Goal: Information Seeking & Learning: Get advice/opinions

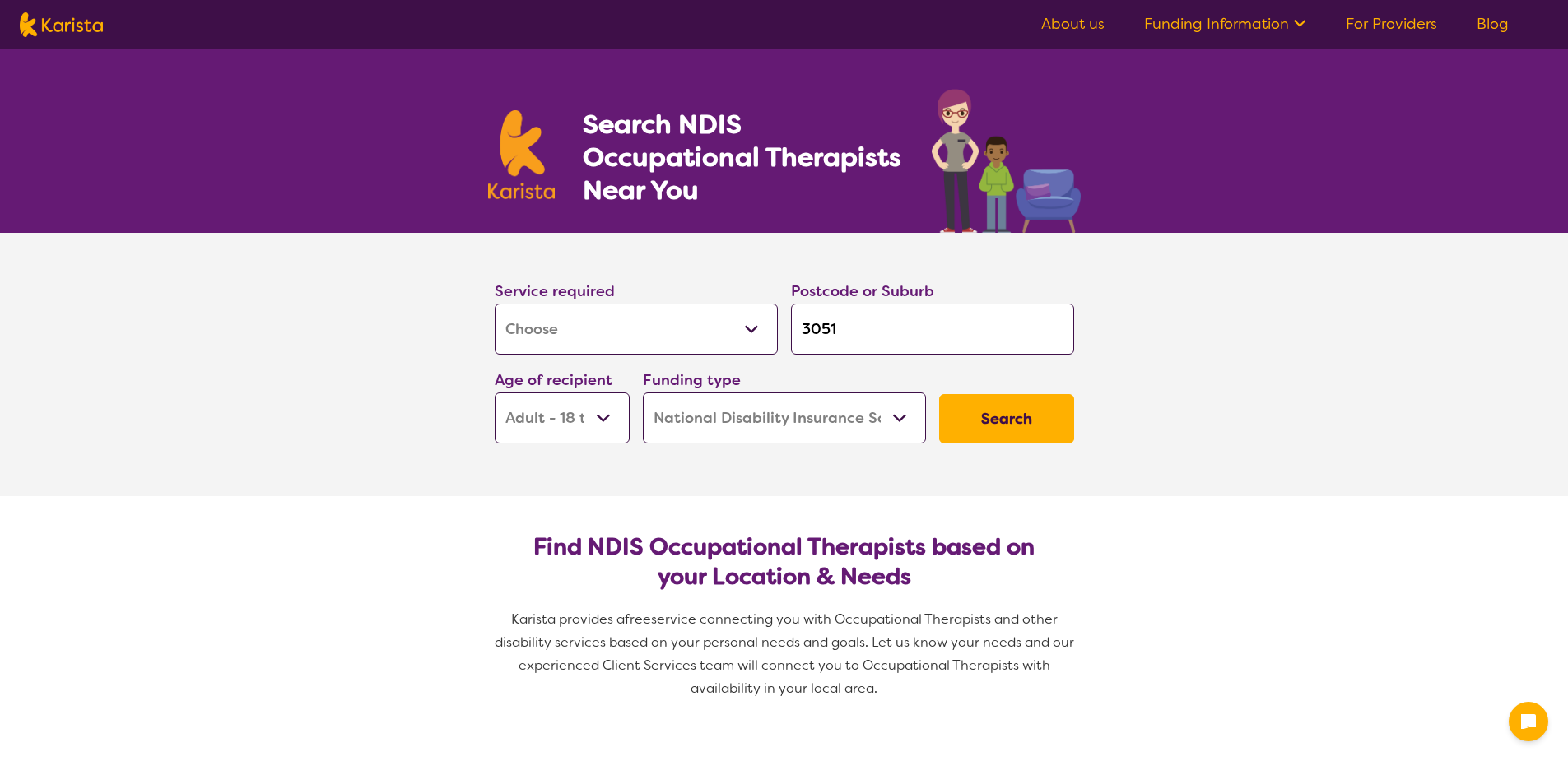
select select "[MEDICAL_DATA]"
select select "AD"
select select "NDIS"
select select "[MEDICAL_DATA]"
select select "AD"
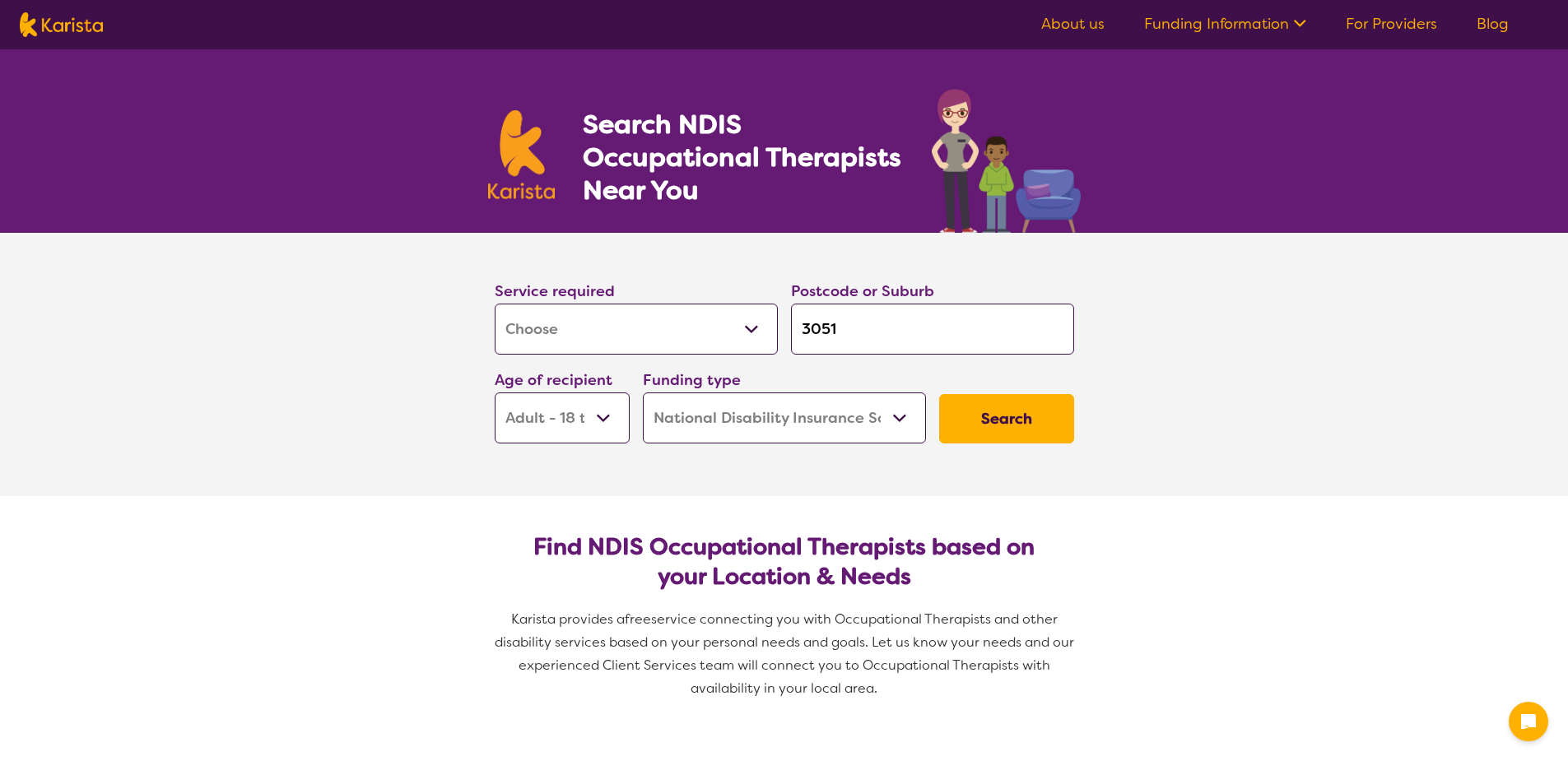
select select "NDIS"
click at [985, 417] on button "Search" at bounding box center [1006, 419] width 135 height 50
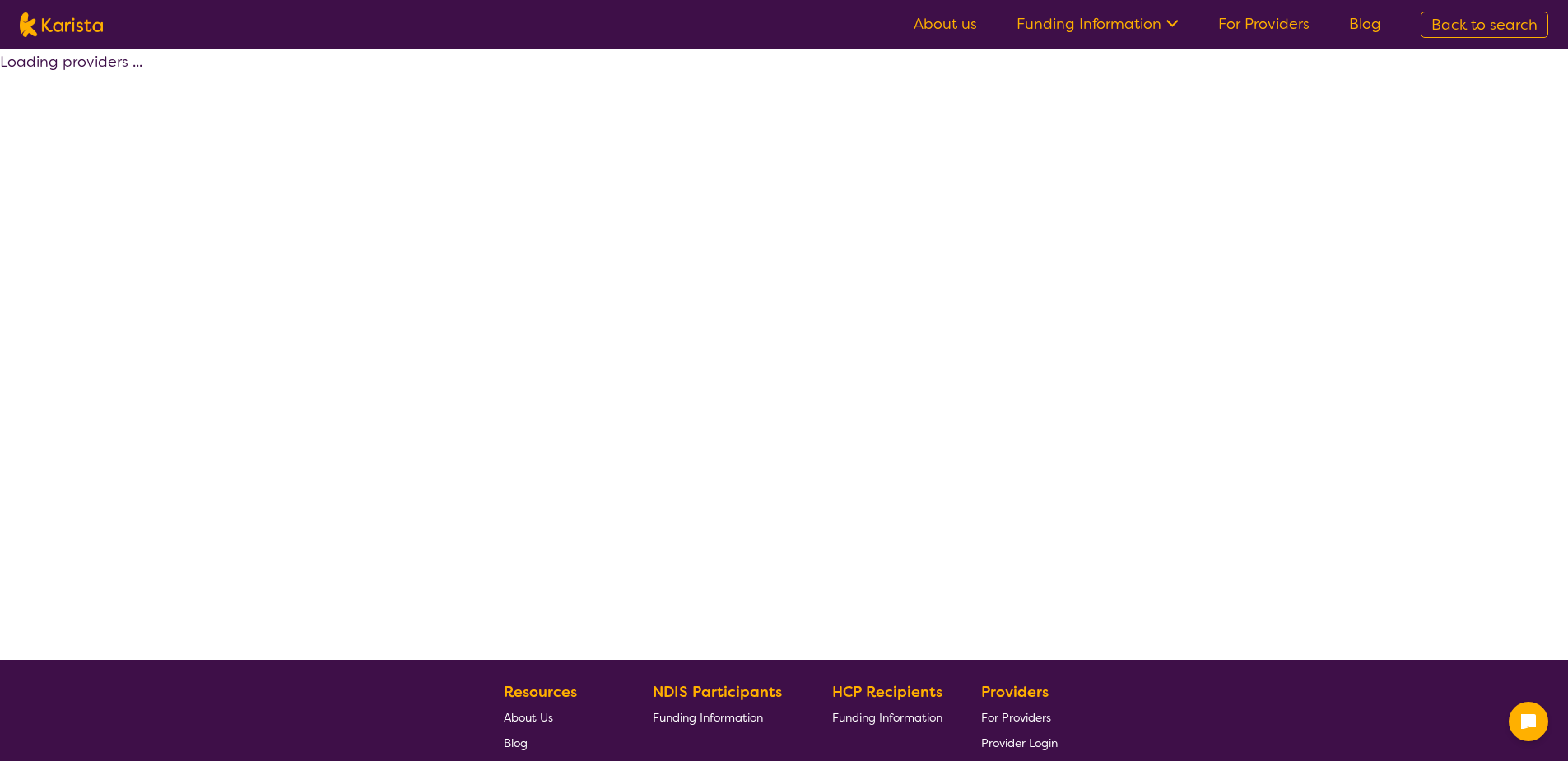
select select "by_score"
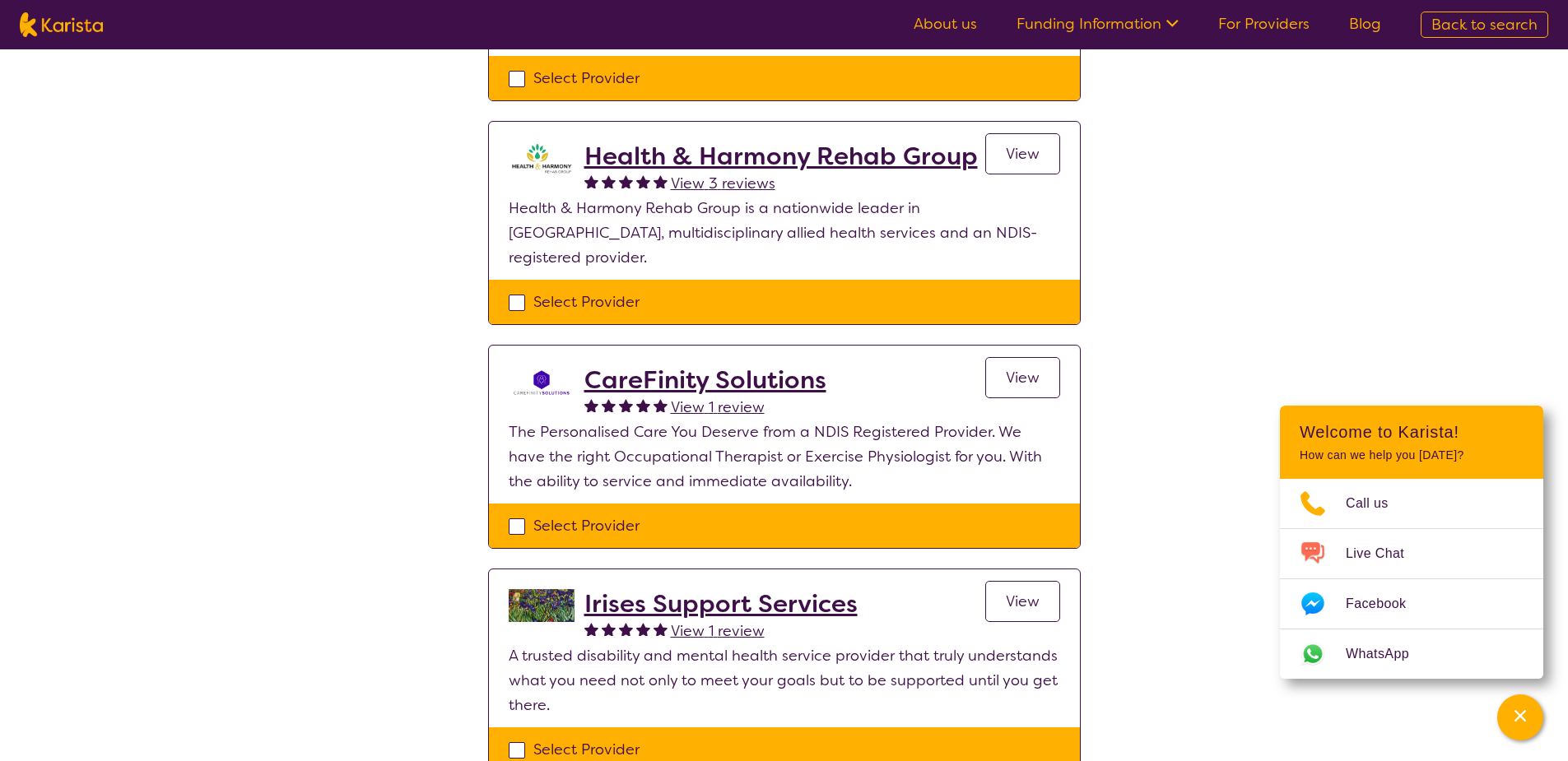
scroll to position [659, 0]
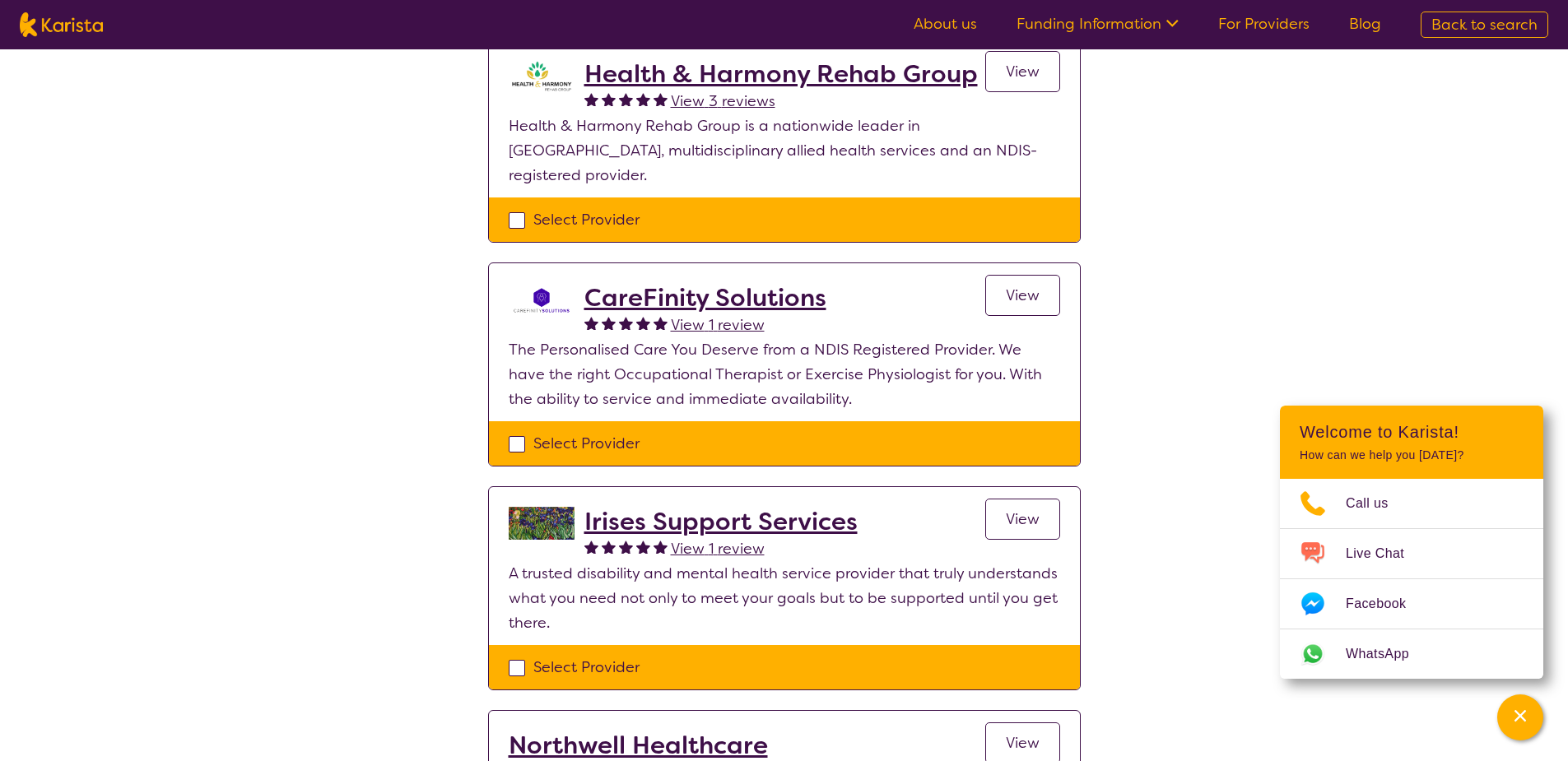
click at [798, 507] on h2 "Irises Support Services" at bounding box center [721, 522] width 273 height 30
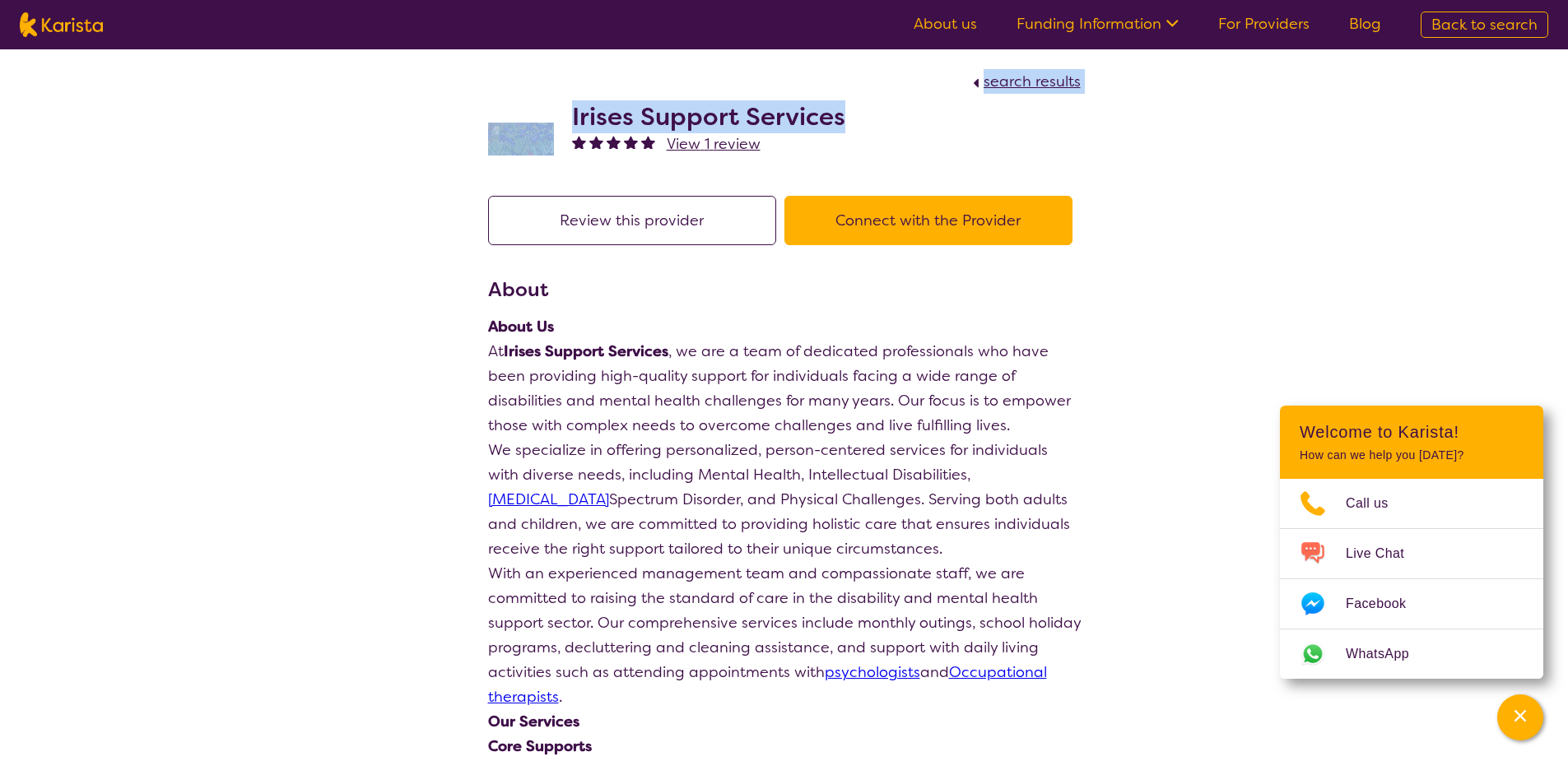
drag, startPoint x: 844, startPoint y: 114, endPoint x: 615, endPoint y: 87, distance: 230.6
click at [615, 87] on section "search results Irises Support Services View 1 review" at bounding box center [784, 113] width 632 height 127
drag, startPoint x: 615, startPoint y: 87, endPoint x: 758, endPoint y: 150, distance: 156.3
click at [758, 150] on span "View 1 review" at bounding box center [714, 144] width 94 height 20
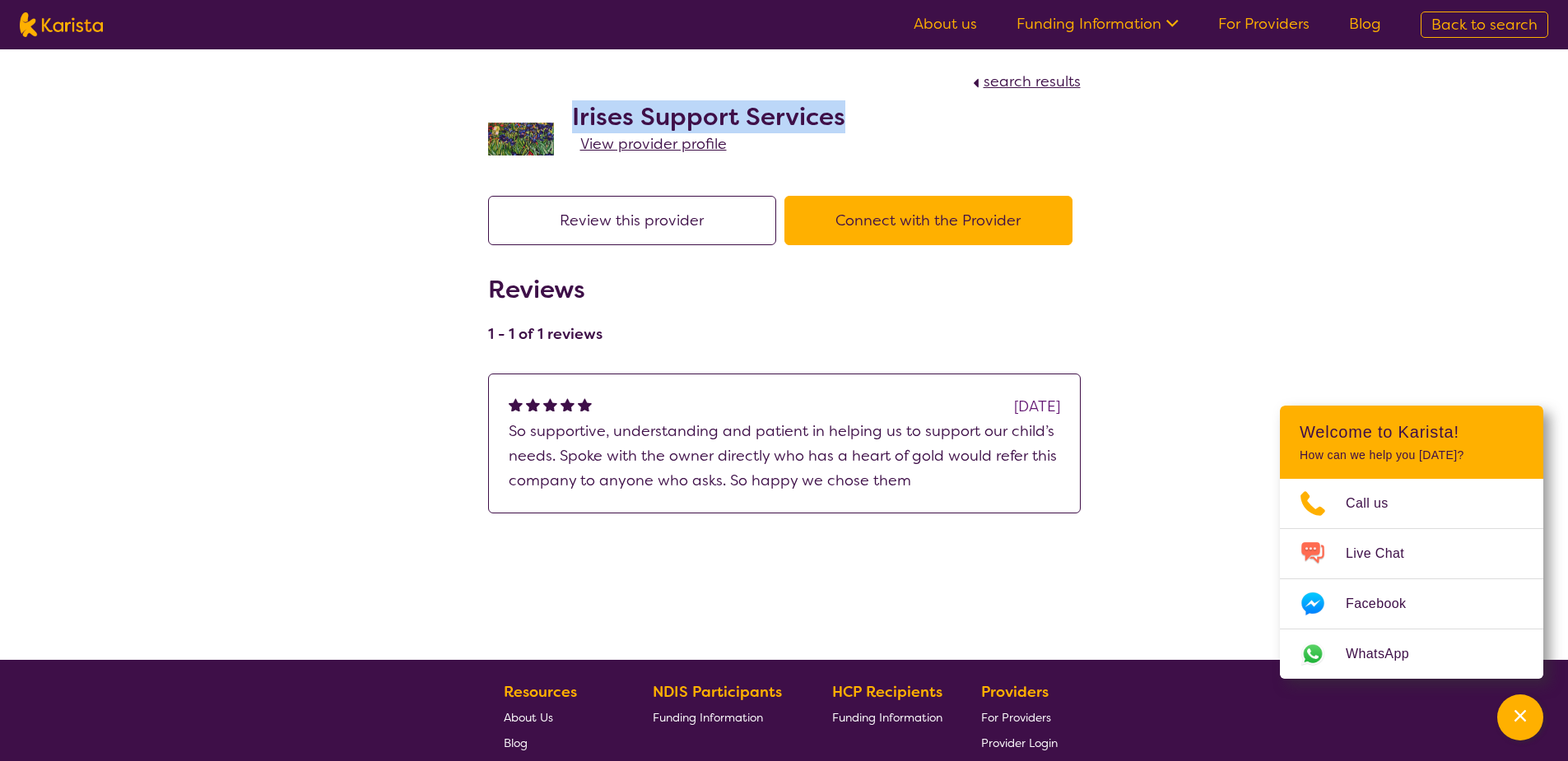
drag, startPoint x: 842, startPoint y: 116, endPoint x: 577, endPoint y: 108, distance: 265.1
click at [577, 108] on h2 "Irises Support Services" at bounding box center [708, 117] width 273 height 30
drag, startPoint x: 577, startPoint y: 108, endPoint x: 893, endPoint y: 144, distance: 318.0
click at [702, 182] on section "Review this provider Connect with the Provider Reviews 1 - 1 of 1 reviews 4 mon…" at bounding box center [784, 345] width 632 height 338
drag, startPoint x: 811, startPoint y: 129, endPoint x: 553, endPoint y: 100, distance: 259.6
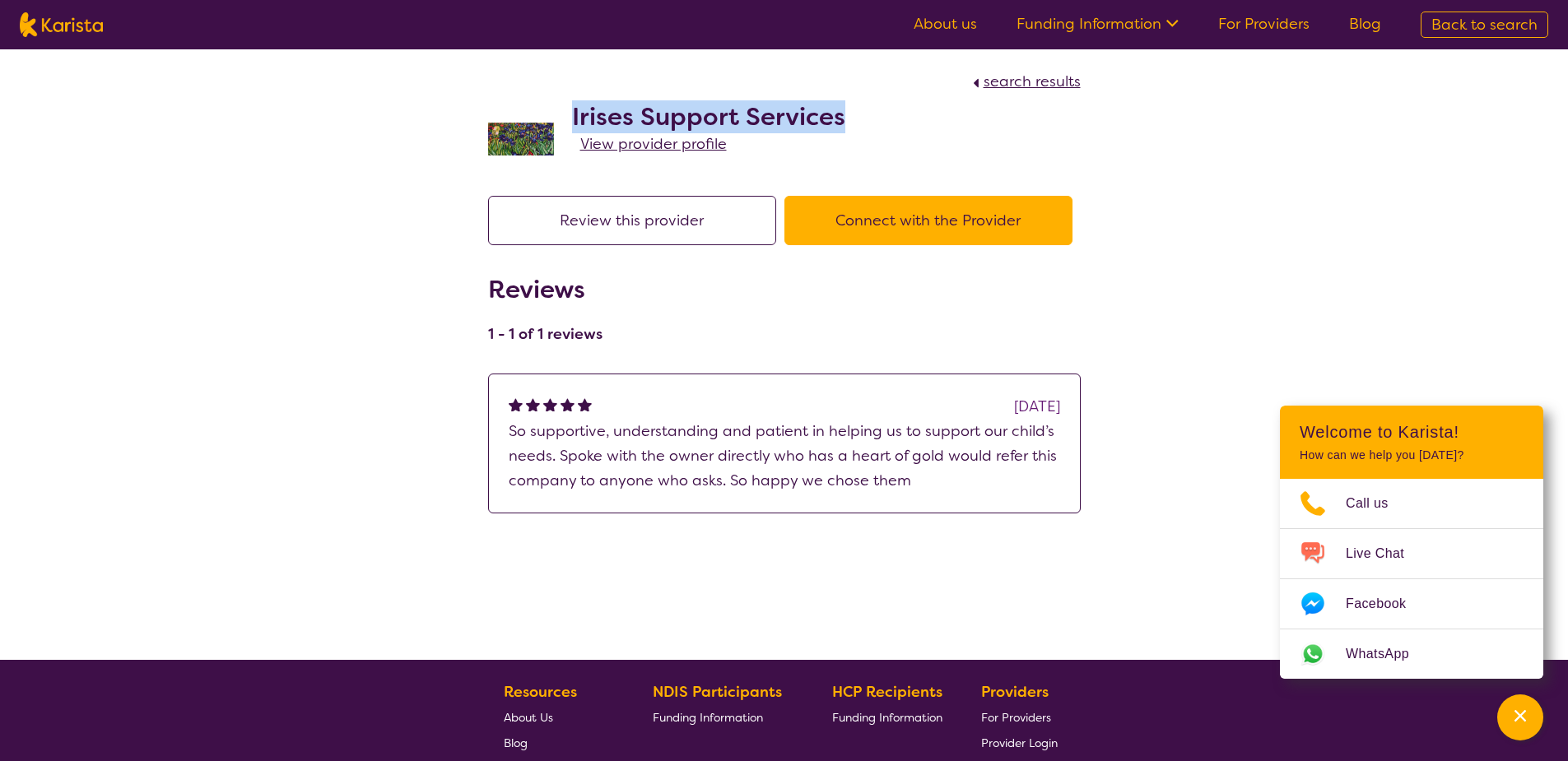
click at [553, 100] on div "Irises Support Services View provider profile" at bounding box center [784, 135] width 592 height 82
copy h2 "Irises Support Services"
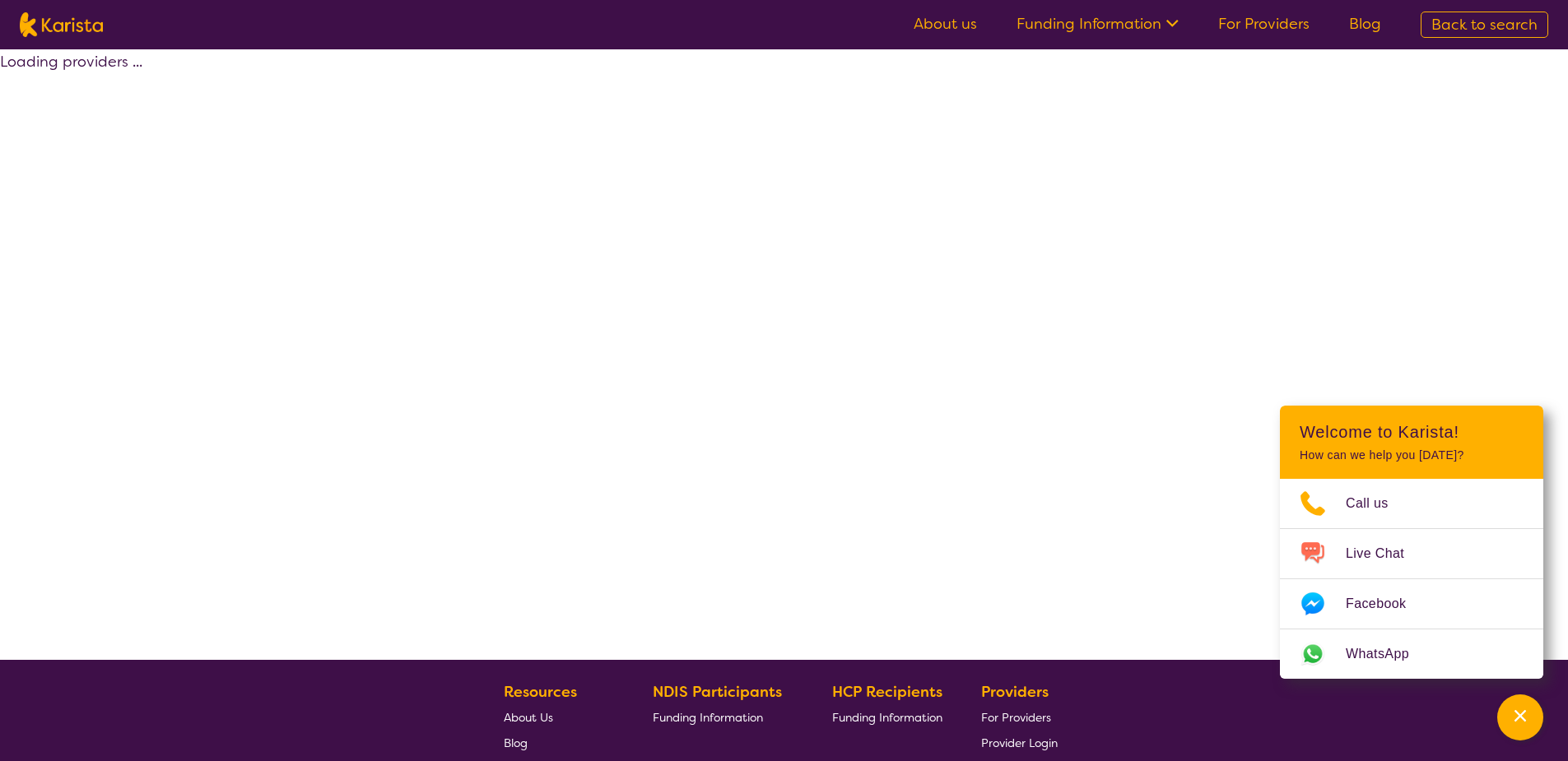
scroll to position [296, 0]
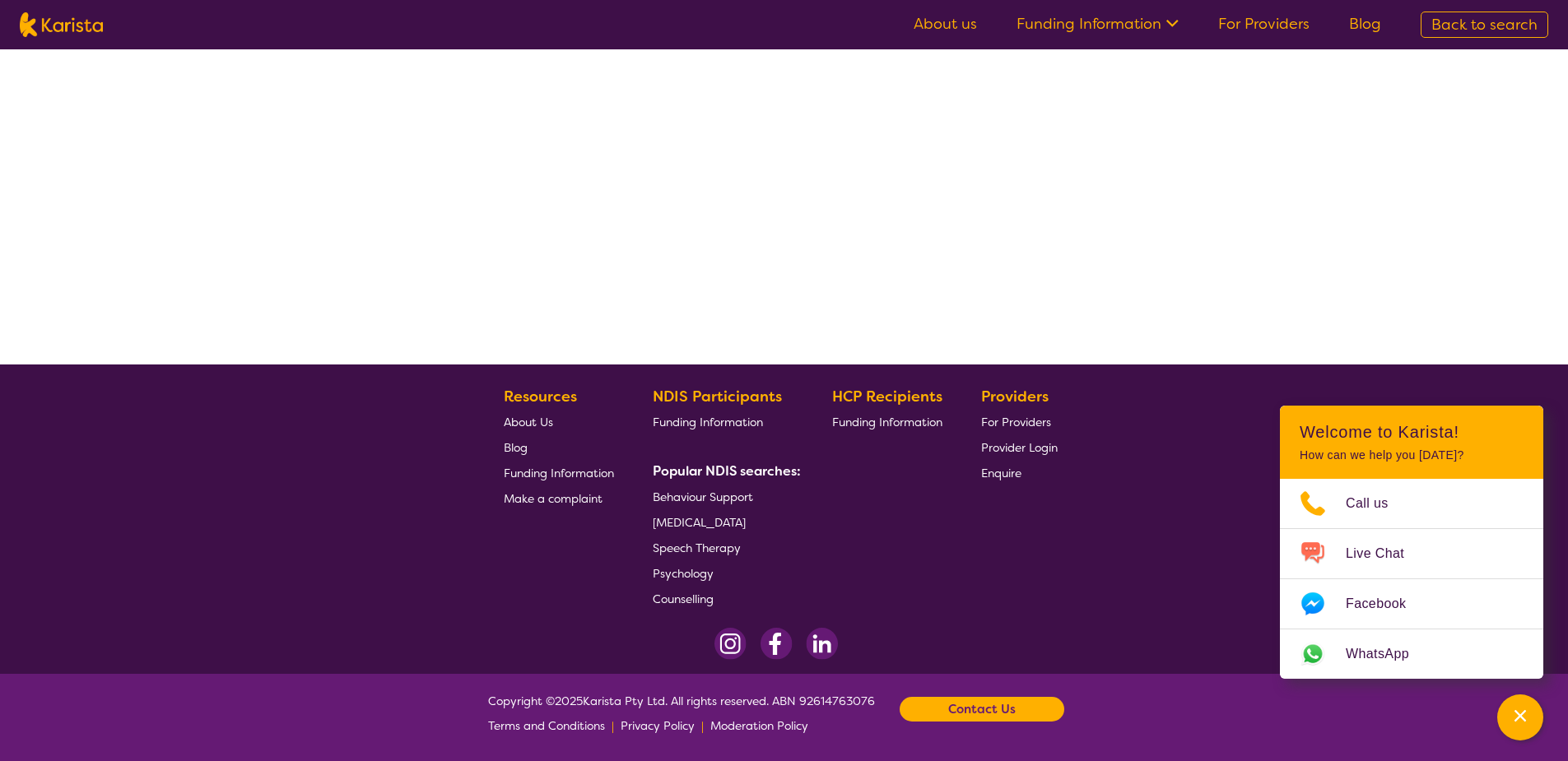
select select "by_score"
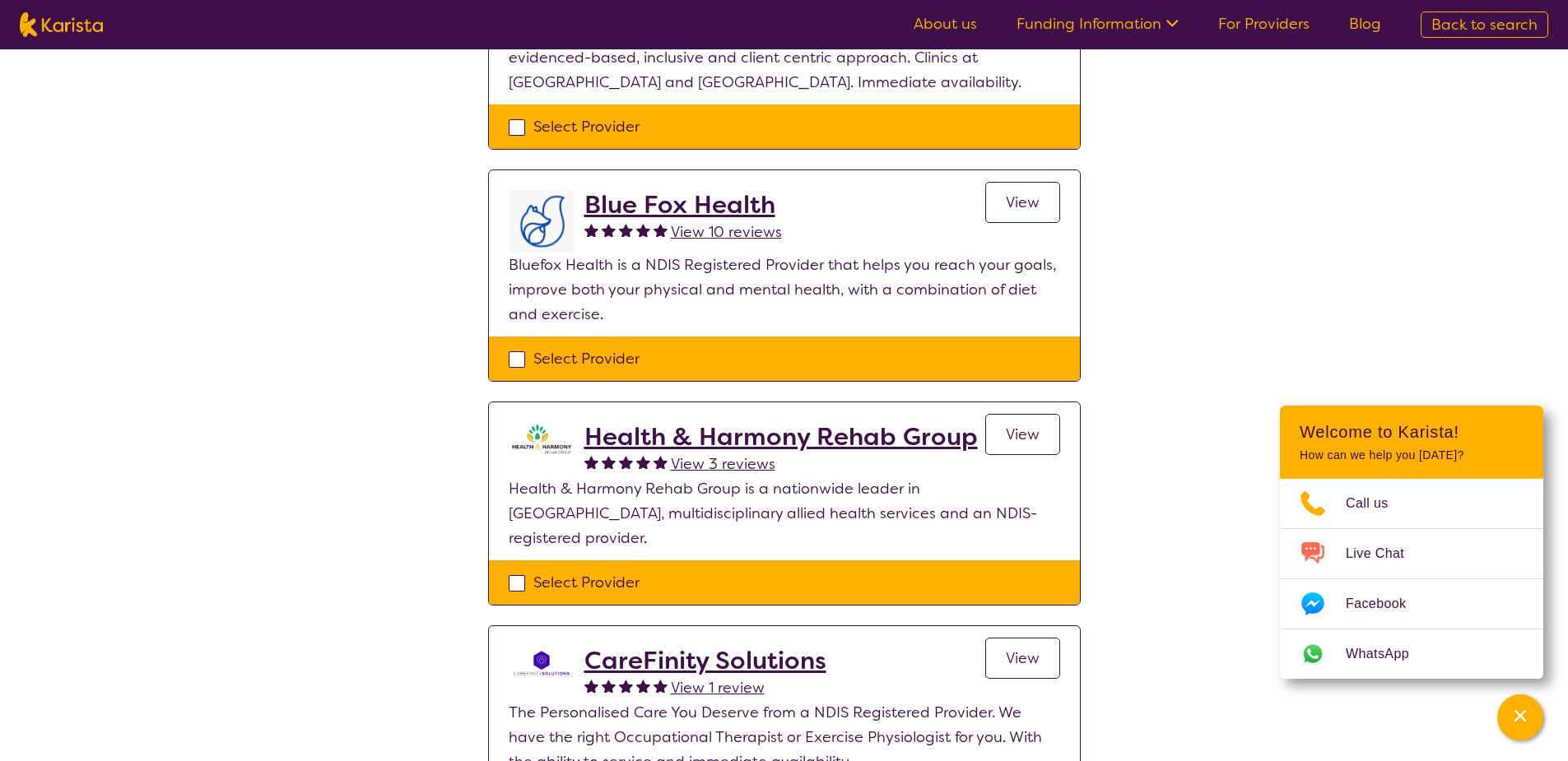
scroll to position [0, 0]
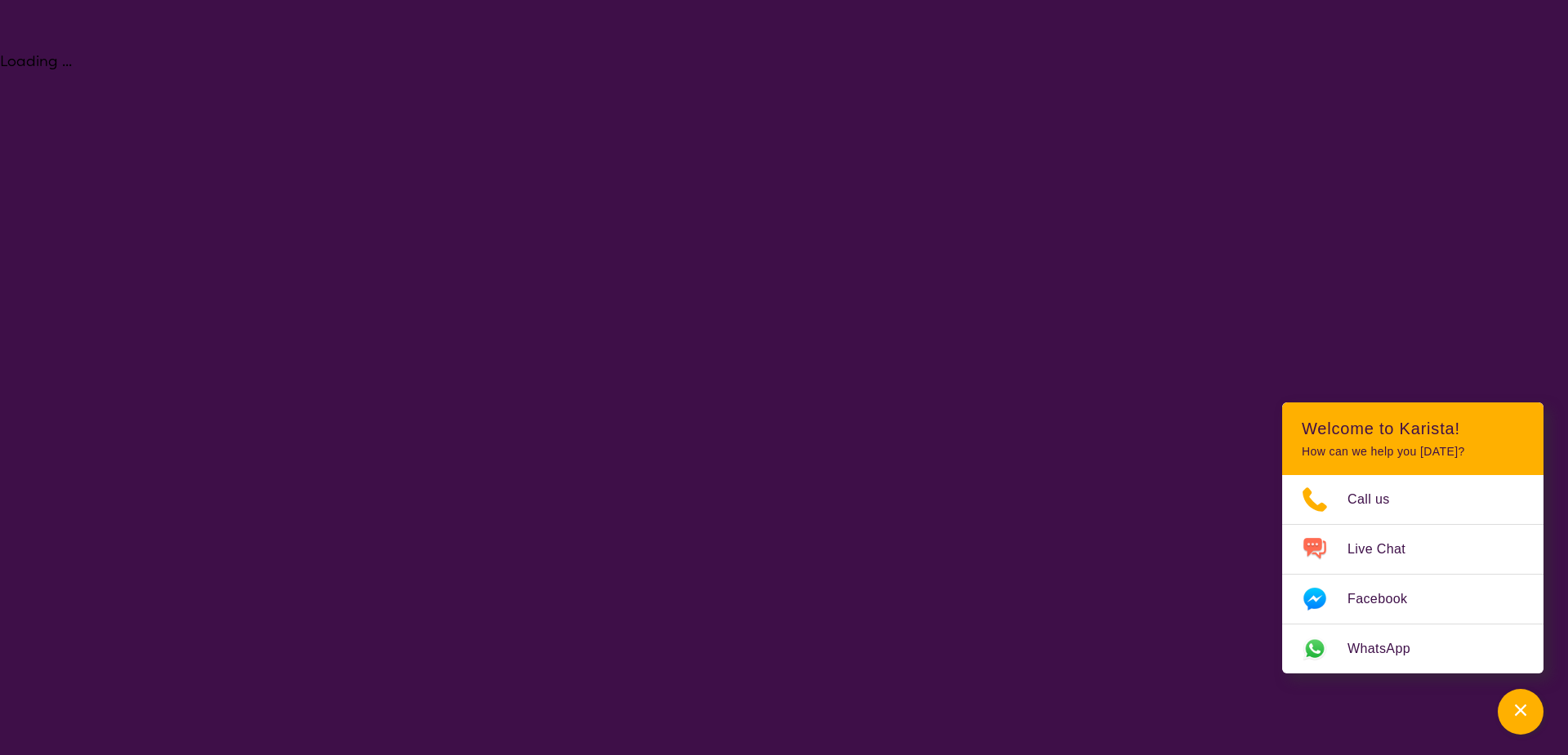
select select "[MEDICAL_DATA]"
select select "AD"
select select "NDIS"
select select "[MEDICAL_DATA]"
select select "AD"
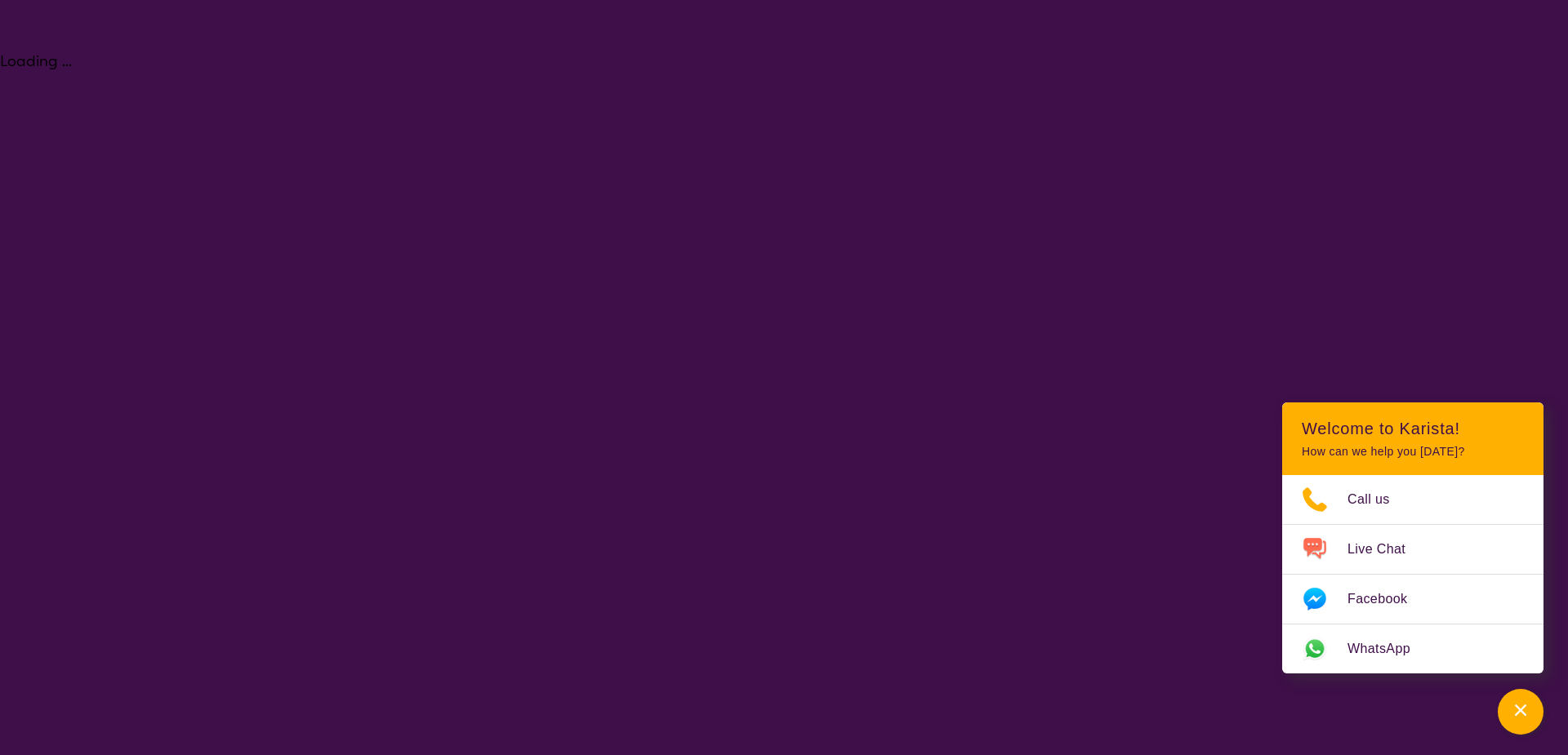
select select "NDIS"
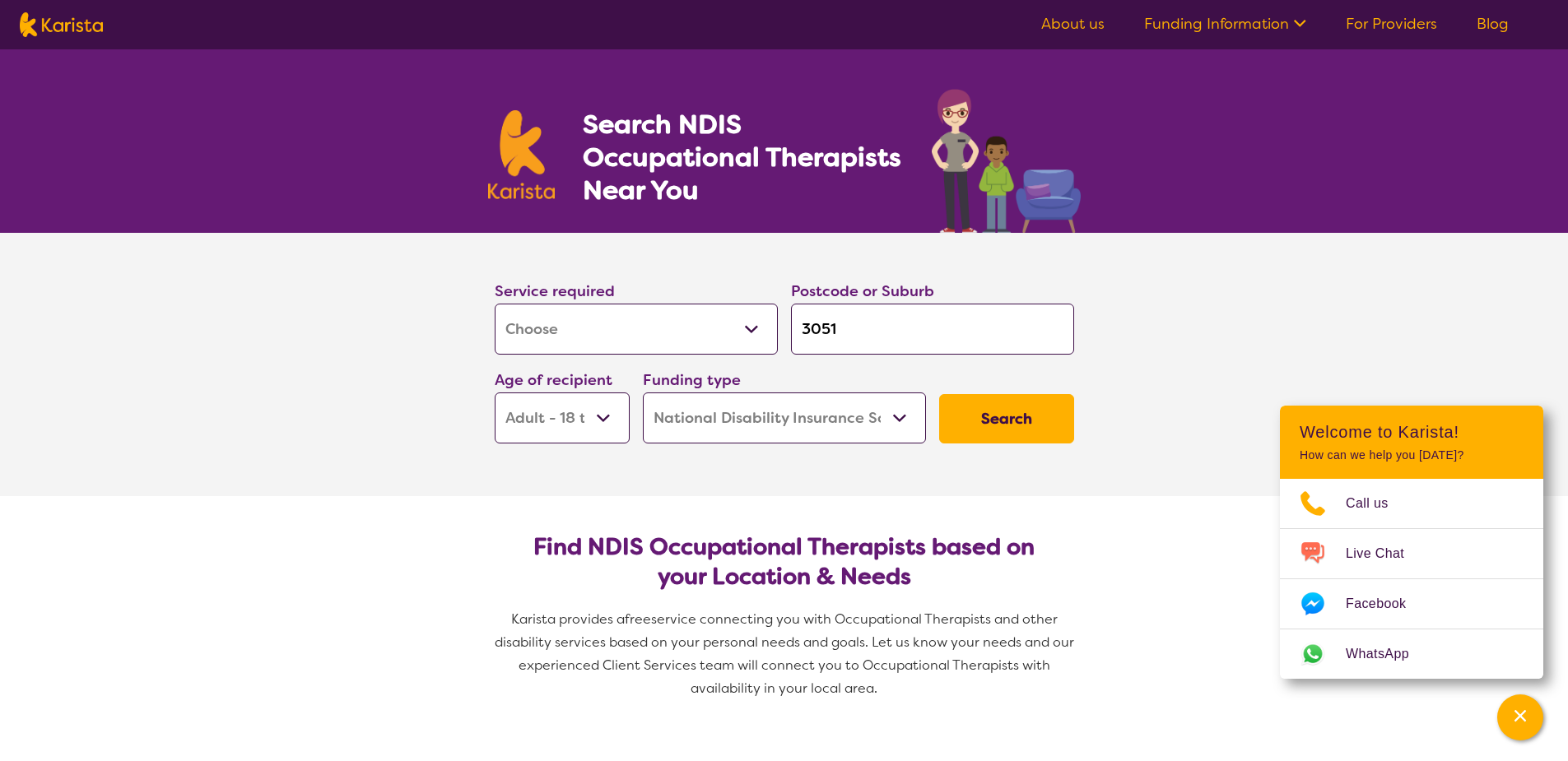
click at [727, 312] on select "Allied Health Assistant Assessment ([MEDICAL_DATA] or [MEDICAL_DATA]) Behaviour…" at bounding box center [636, 329] width 283 height 51
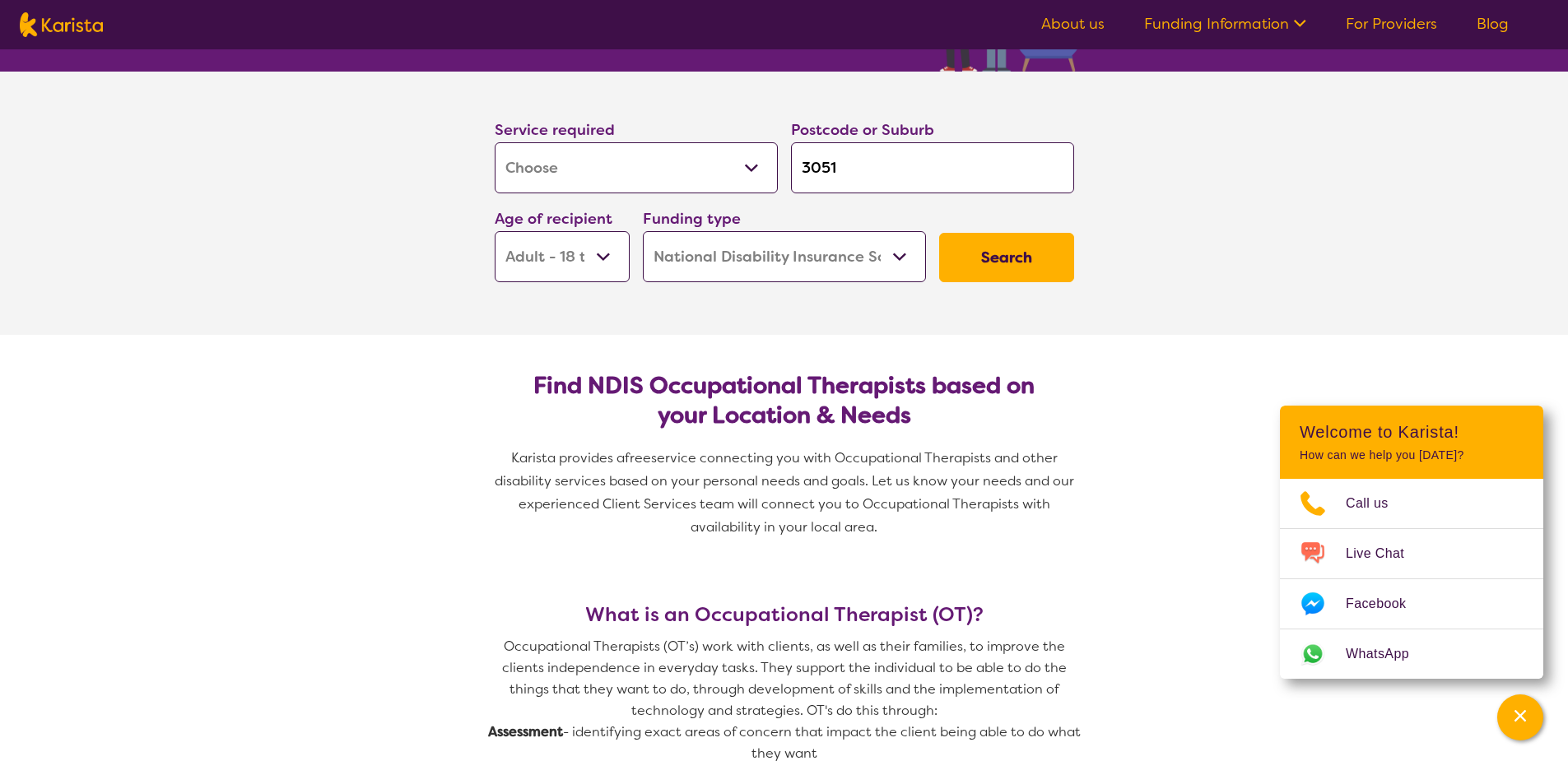
scroll to position [165, 0]
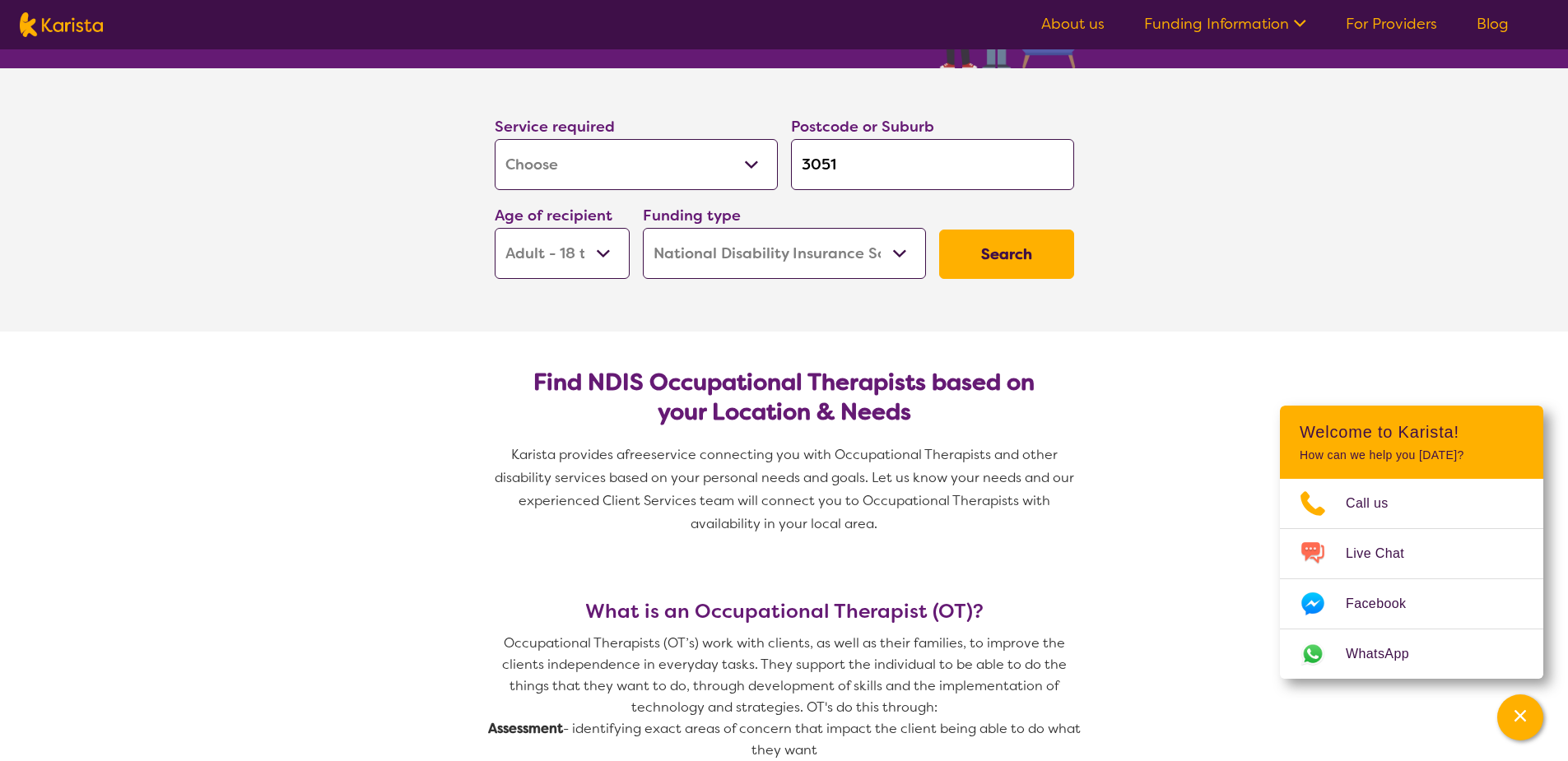
click at [659, 175] on select "Allied Health Assistant Assessment ([MEDICAL_DATA] or [MEDICAL_DATA]) Behaviour…" at bounding box center [636, 164] width 283 height 51
drag, startPoint x: 630, startPoint y: 165, endPoint x: 565, endPoint y: 171, distance: 65.3
click at [565, 171] on select "Allied Health Assistant Assessment ([MEDICAL_DATA] or [MEDICAL_DATA]) Behaviour…" at bounding box center [636, 164] width 283 height 51
click at [693, 152] on select "Allied Health Assistant Assessment ([MEDICAL_DATA] or [MEDICAL_DATA]) Behaviour…" at bounding box center [636, 164] width 283 height 51
select select "Behaviour support"
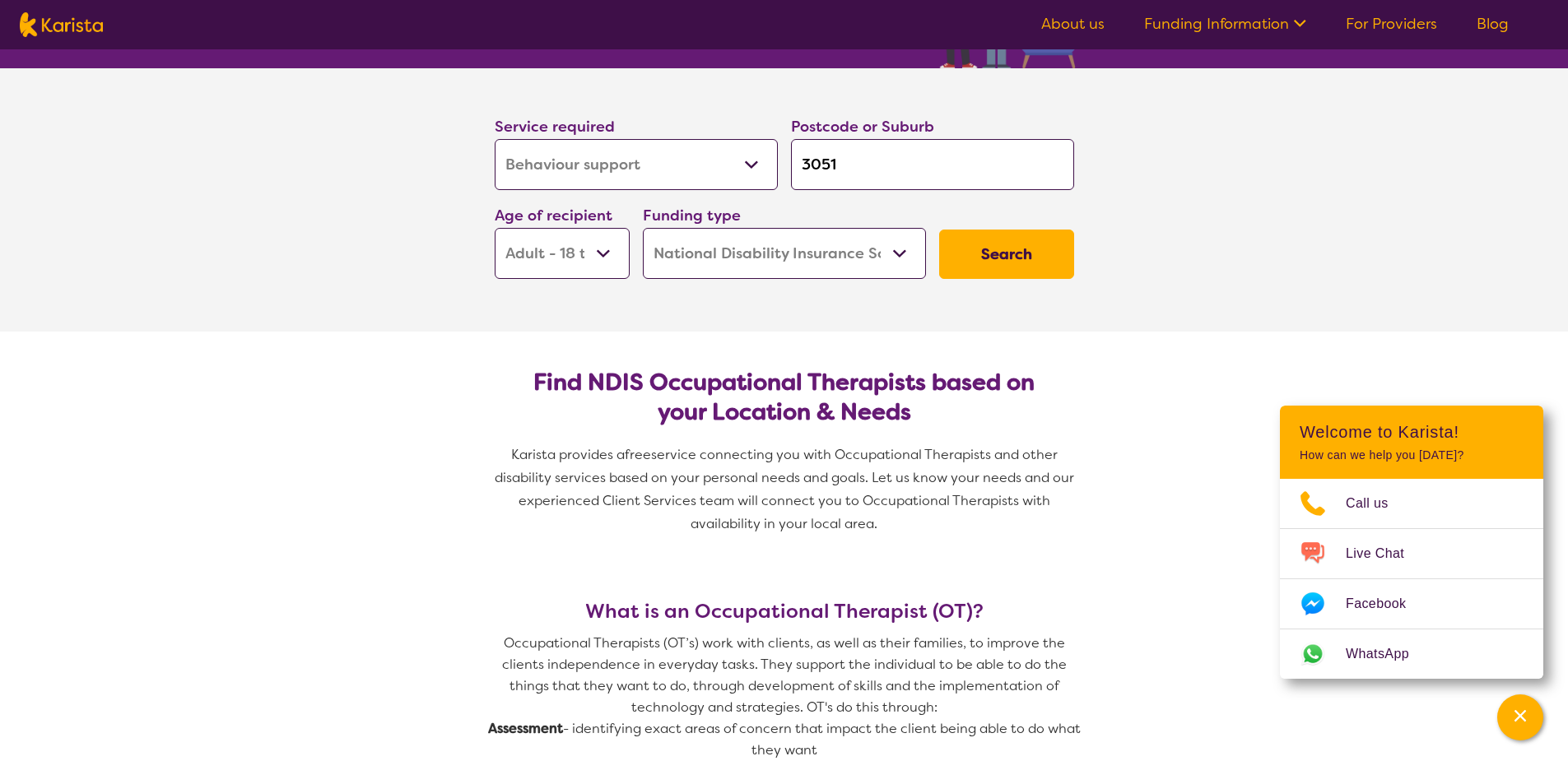
click at [495, 139] on select "Allied Health Assistant Assessment ([MEDICAL_DATA] or [MEDICAL_DATA]) Behaviour…" at bounding box center [636, 164] width 283 height 51
select select "Behaviour support"
drag, startPoint x: 743, startPoint y: 164, endPoint x: 684, endPoint y: 168, distance: 59.1
click at [684, 168] on div "Service required Allied Health Assistant Assessment (ADHD or Autism) Behaviour …" at bounding box center [784, 197] width 592 height 178
type input "3"
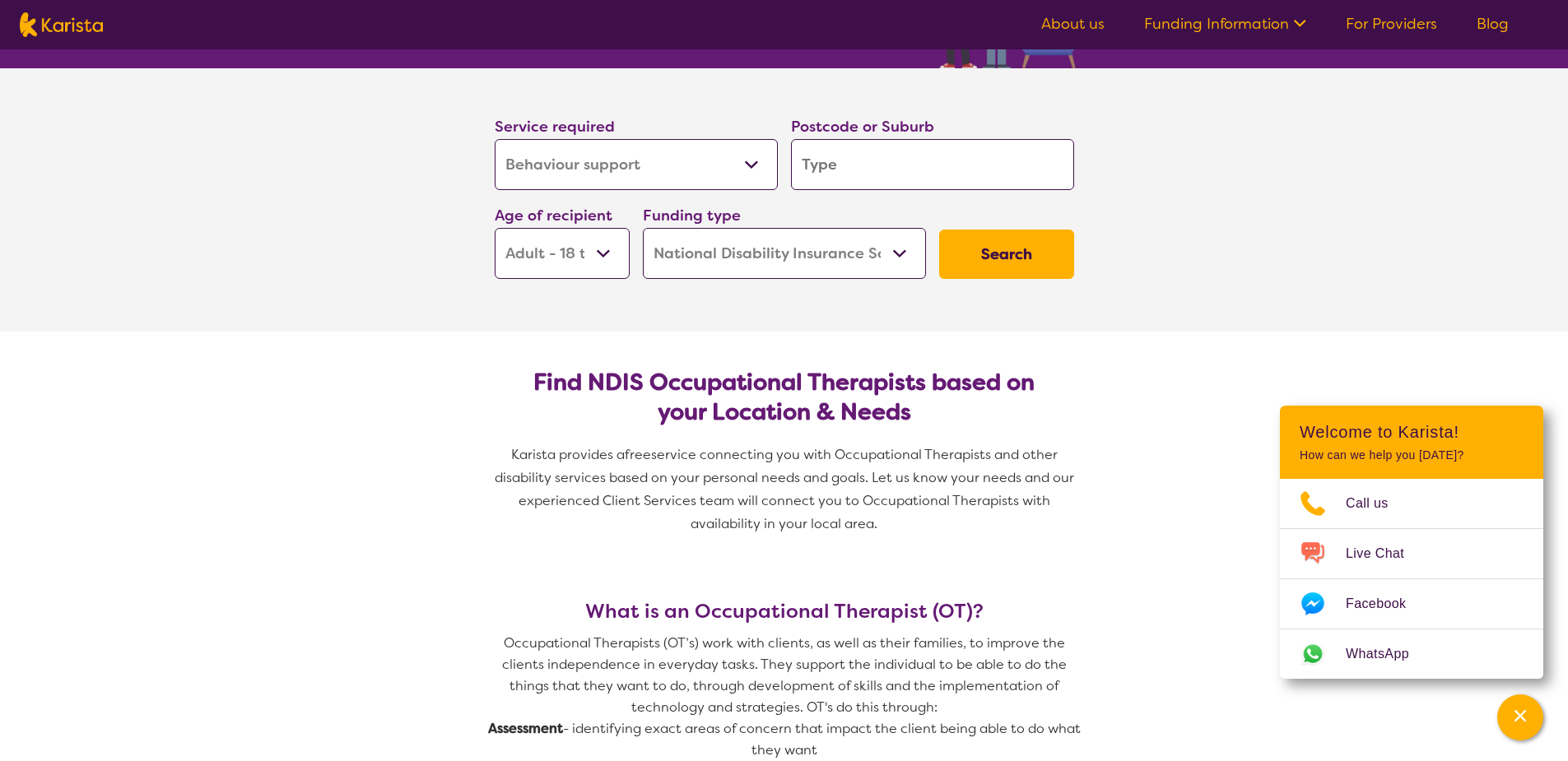
type input "3"
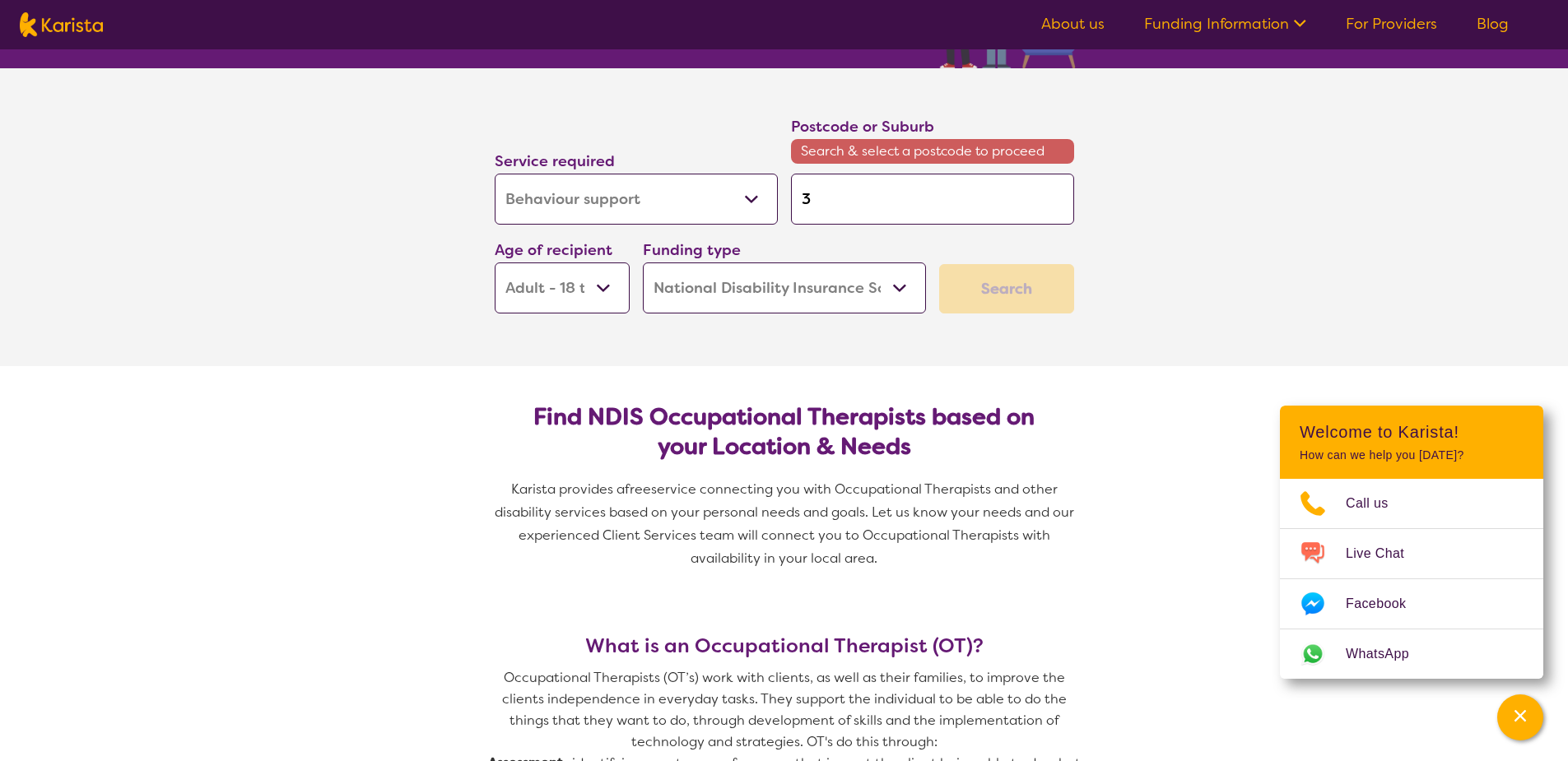
type input "30"
type input "303"
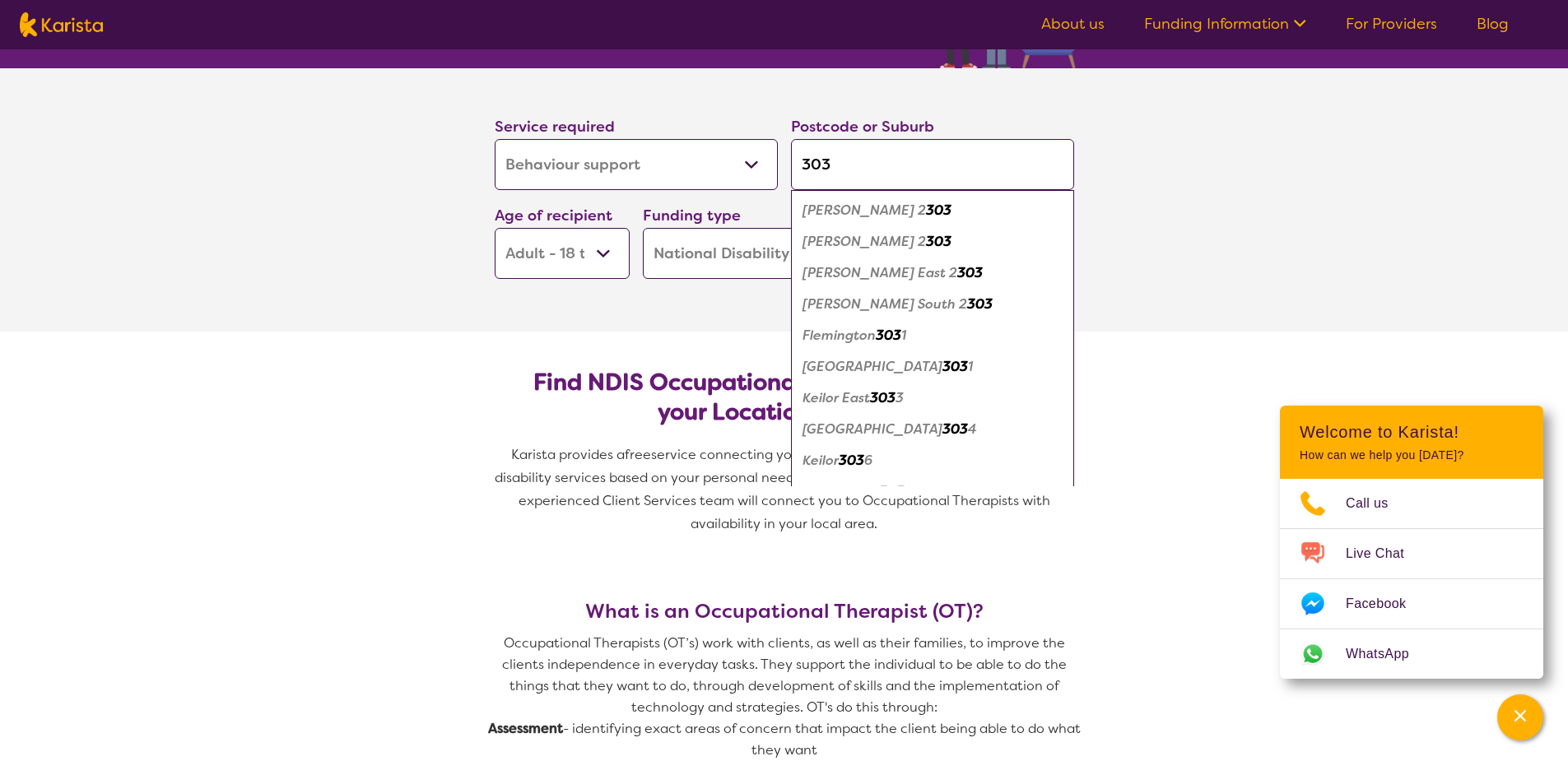
type input "3039"
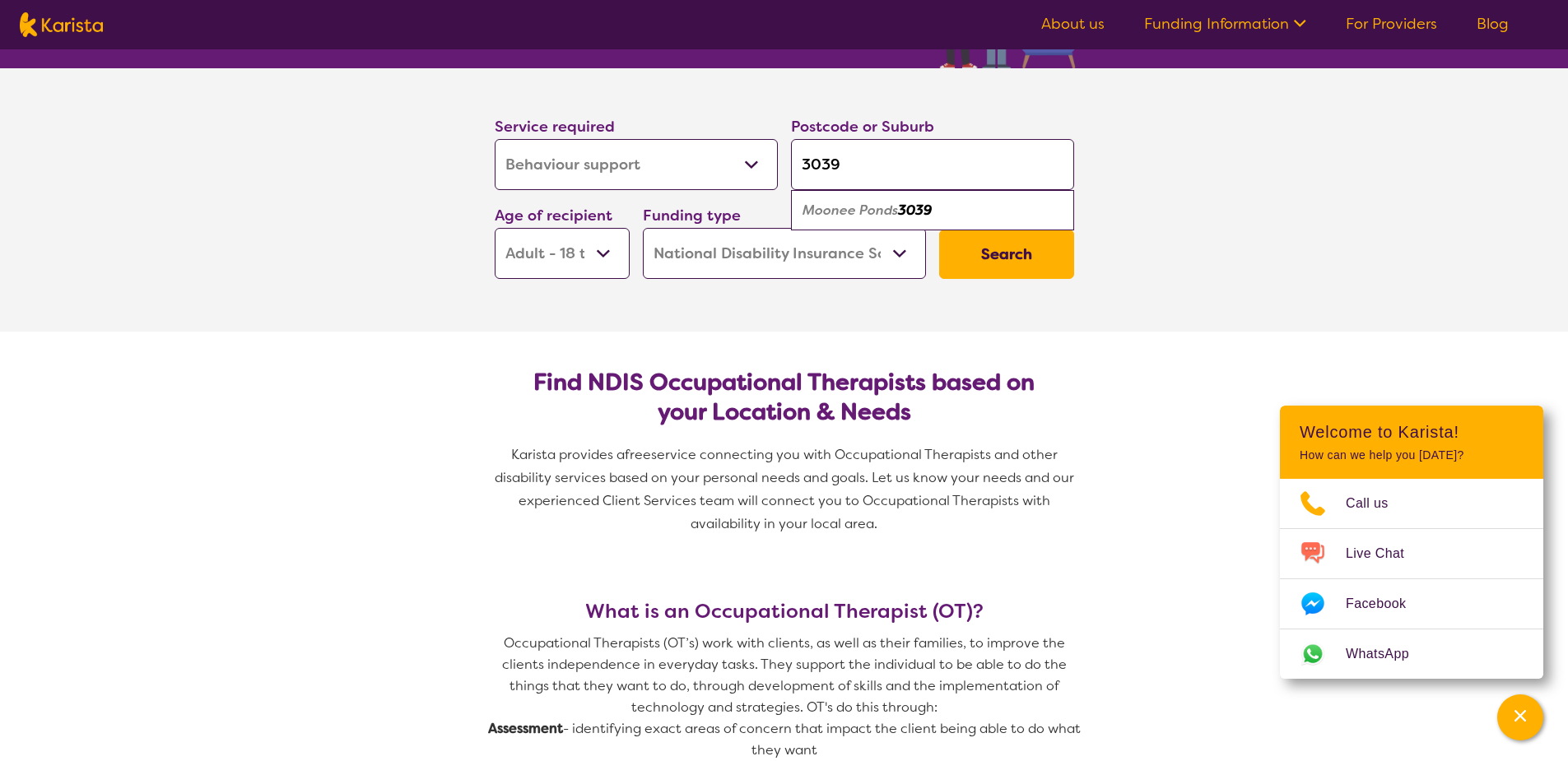
type input "303"
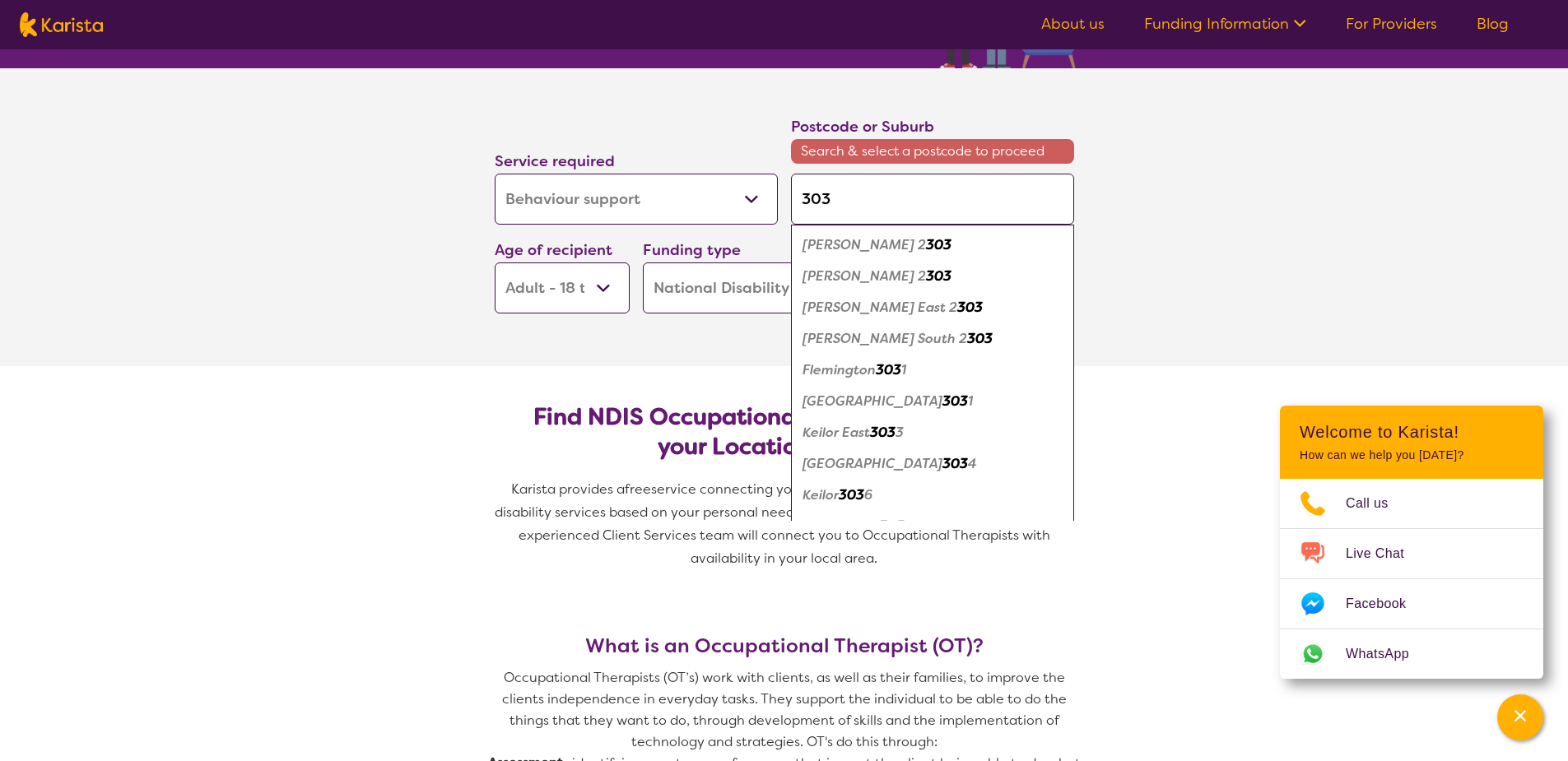
type input "3038"
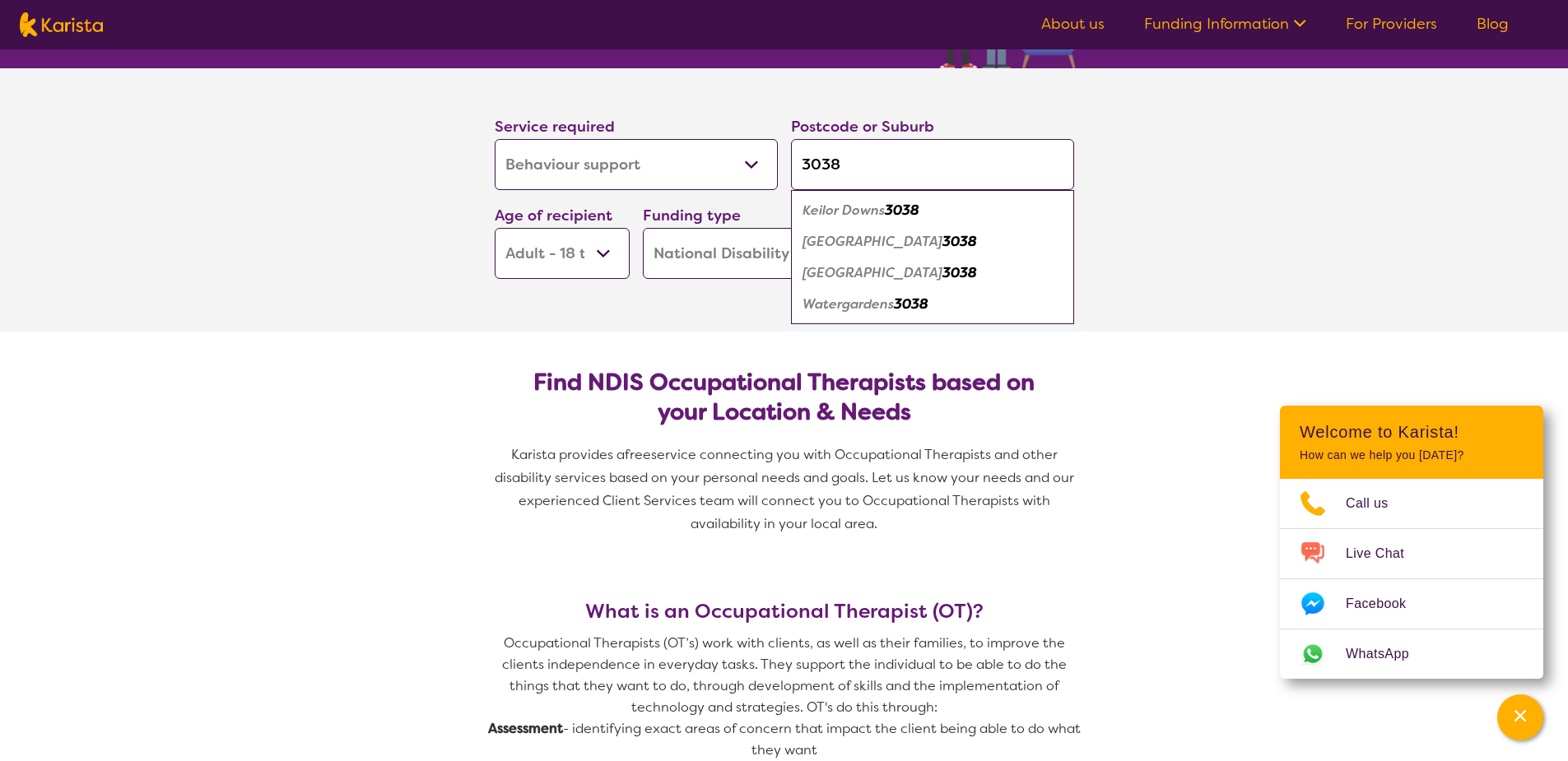
type input "3038"
click at [854, 208] on em "Keilor Downs" at bounding box center [844, 210] width 82 height 17
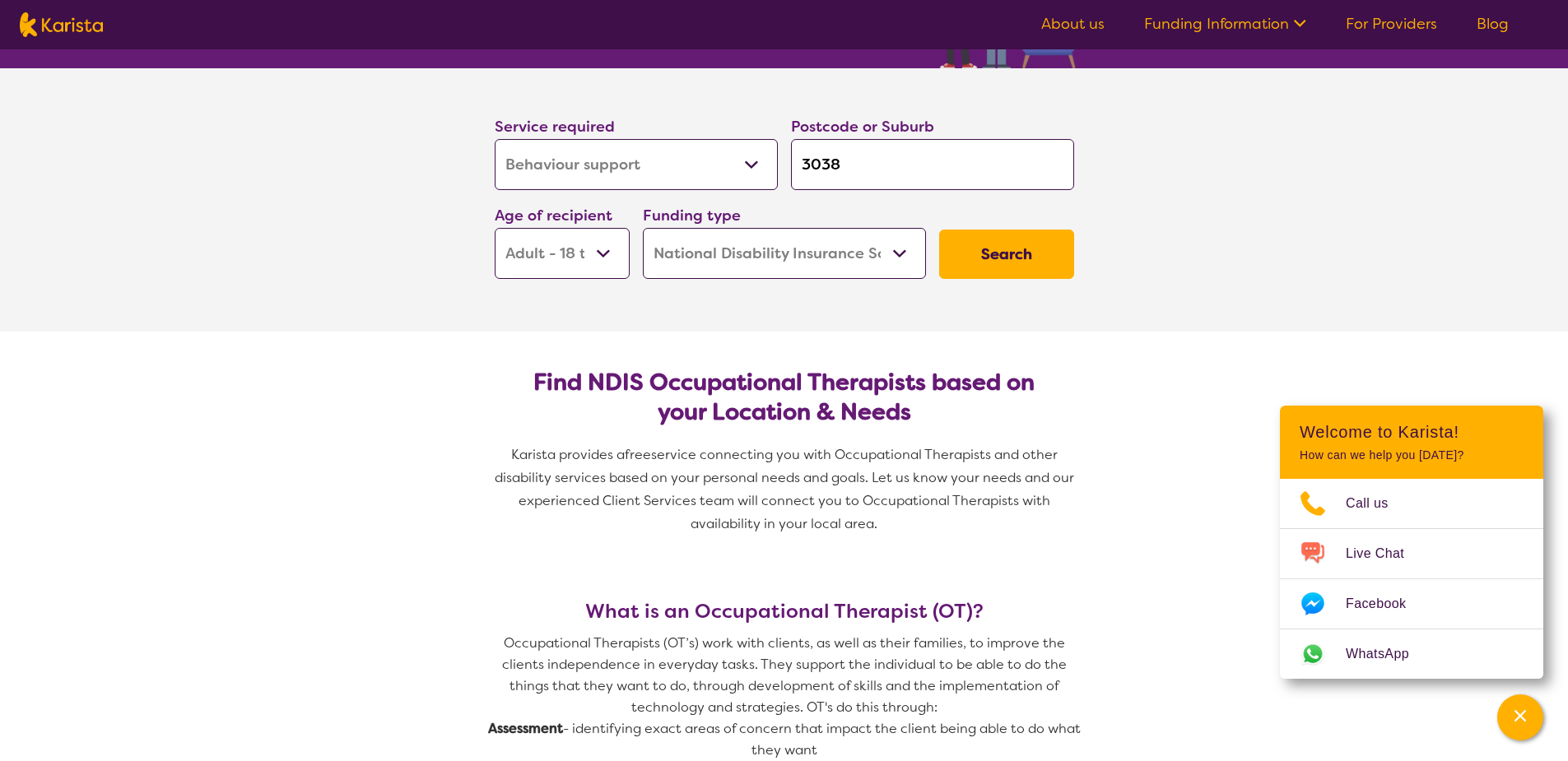
click at [1024, 244] on button "Search" at bounding box center [1006, 254] width 135 height 50
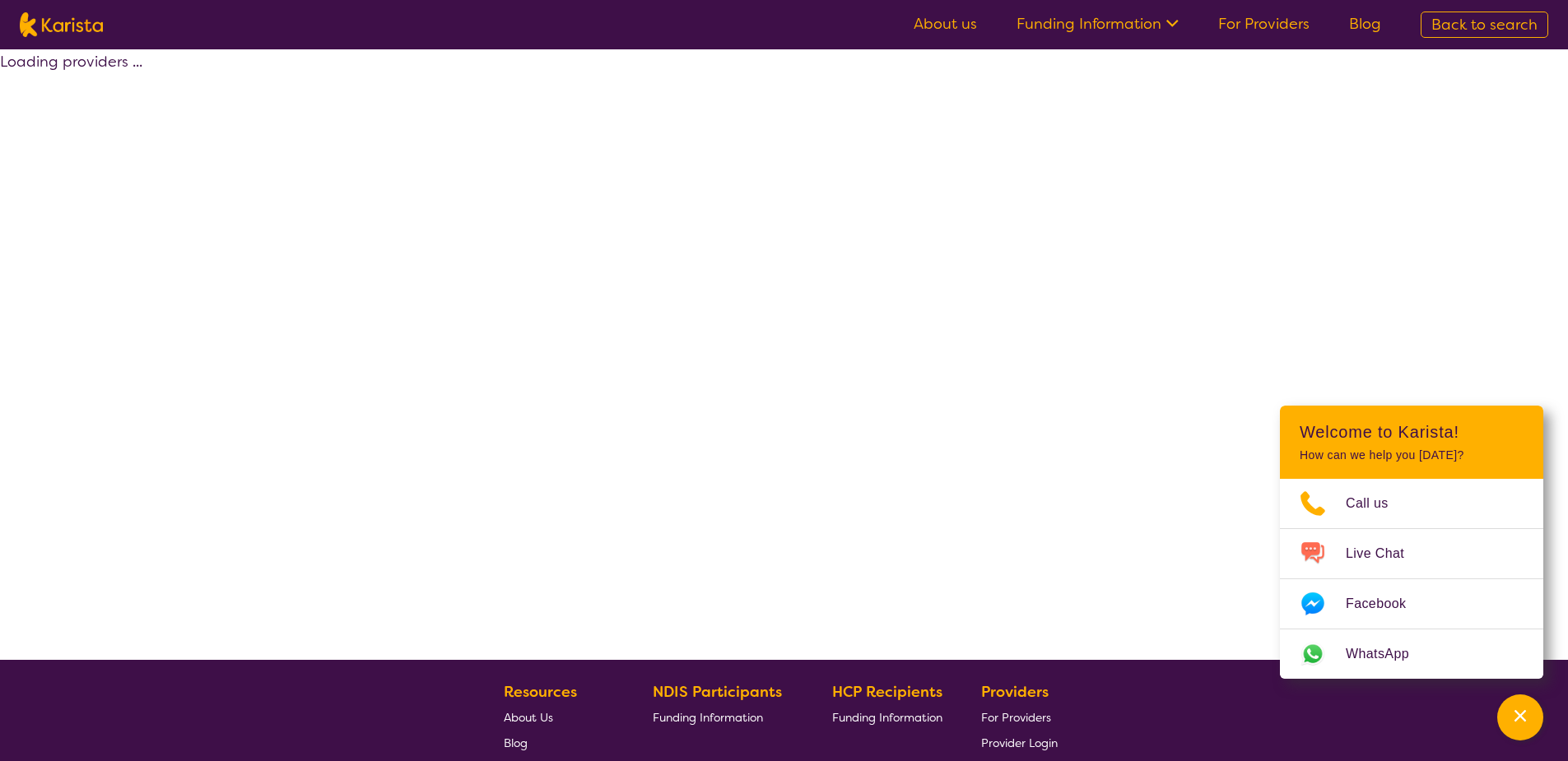
select select "by_score"
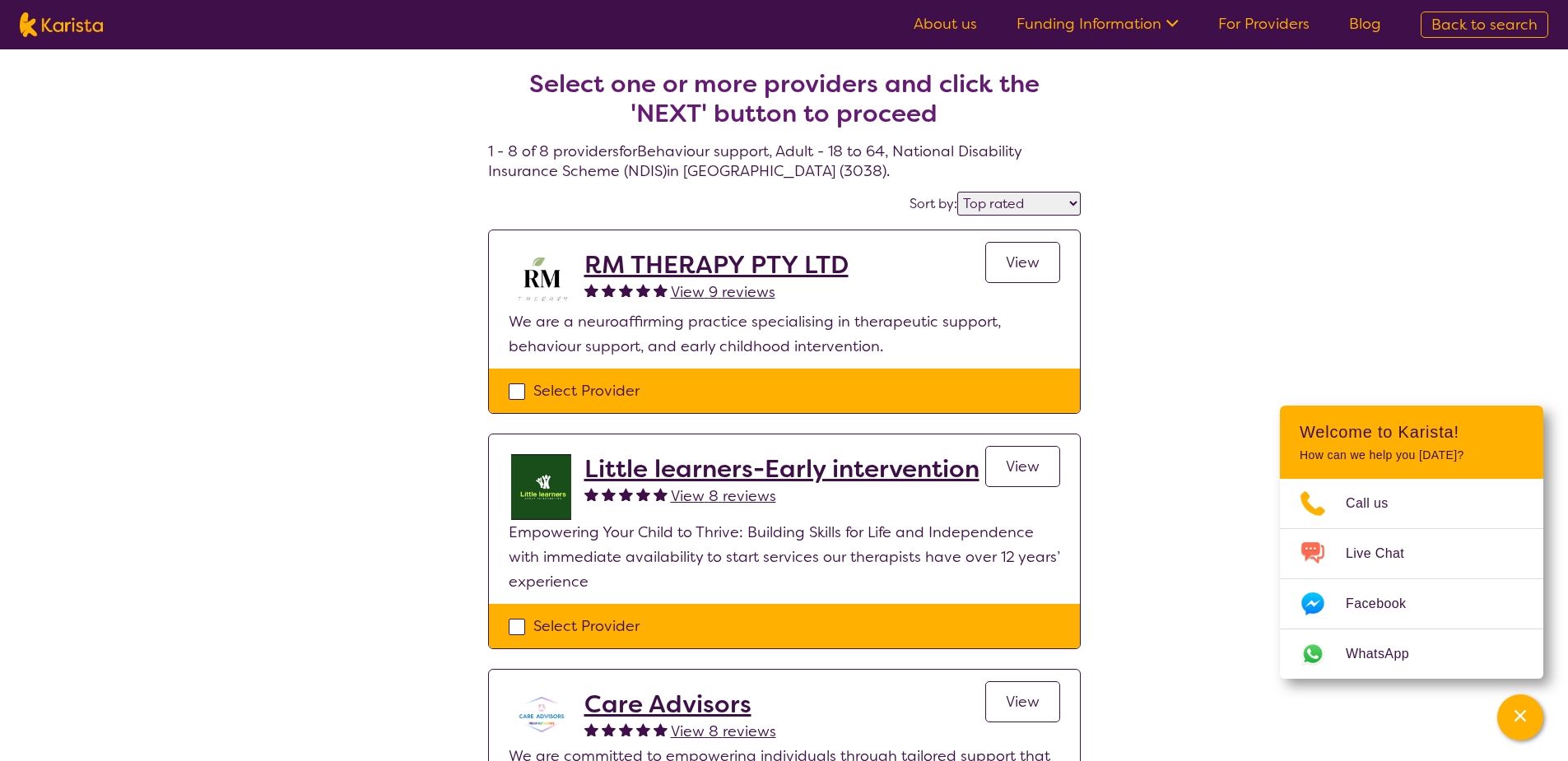
click at [739, 273] on h2 "RM THERAPY PTY LTD" at bounding box center [716, 265] width 264 height 30
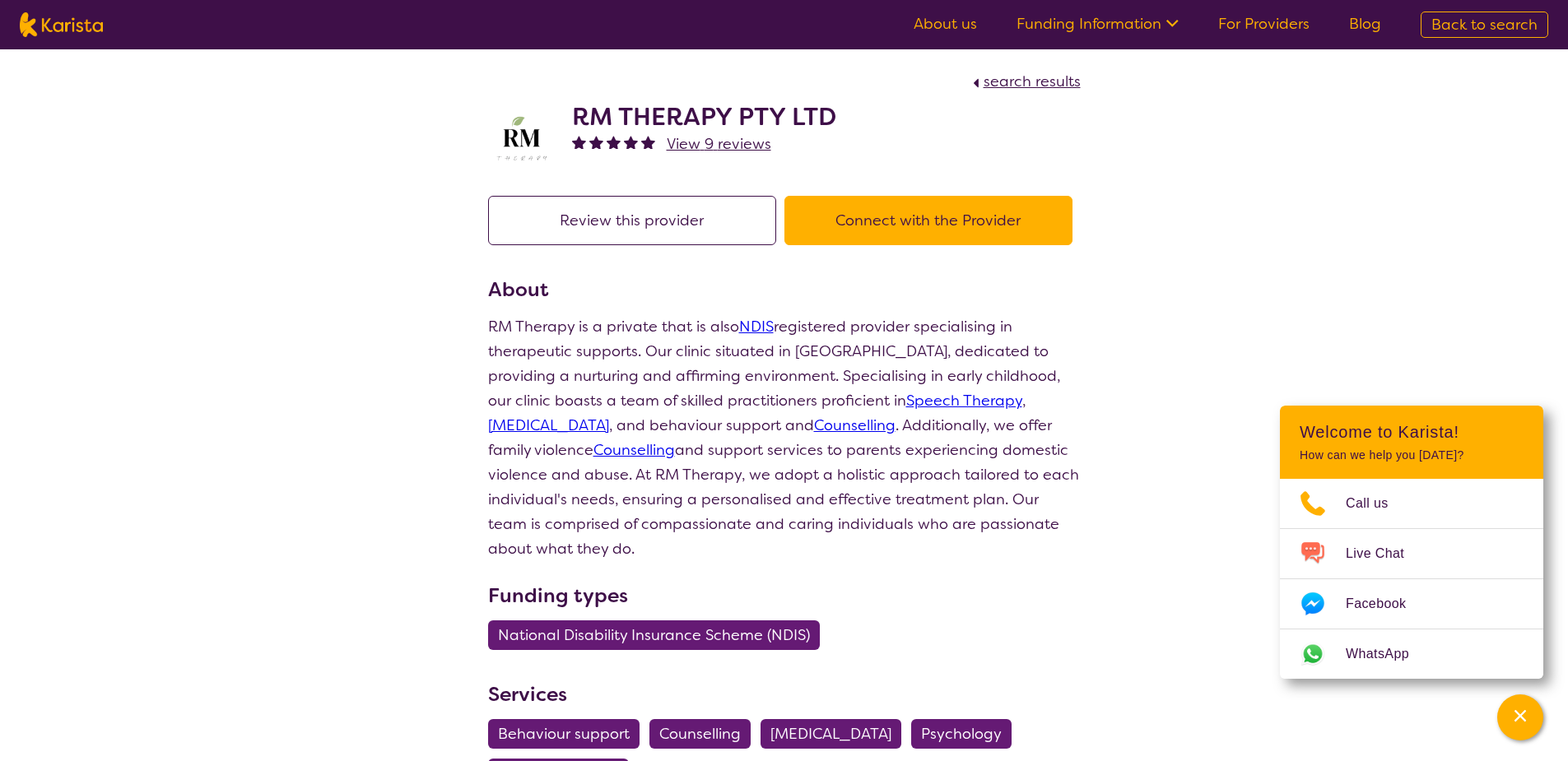
select select "by_score"
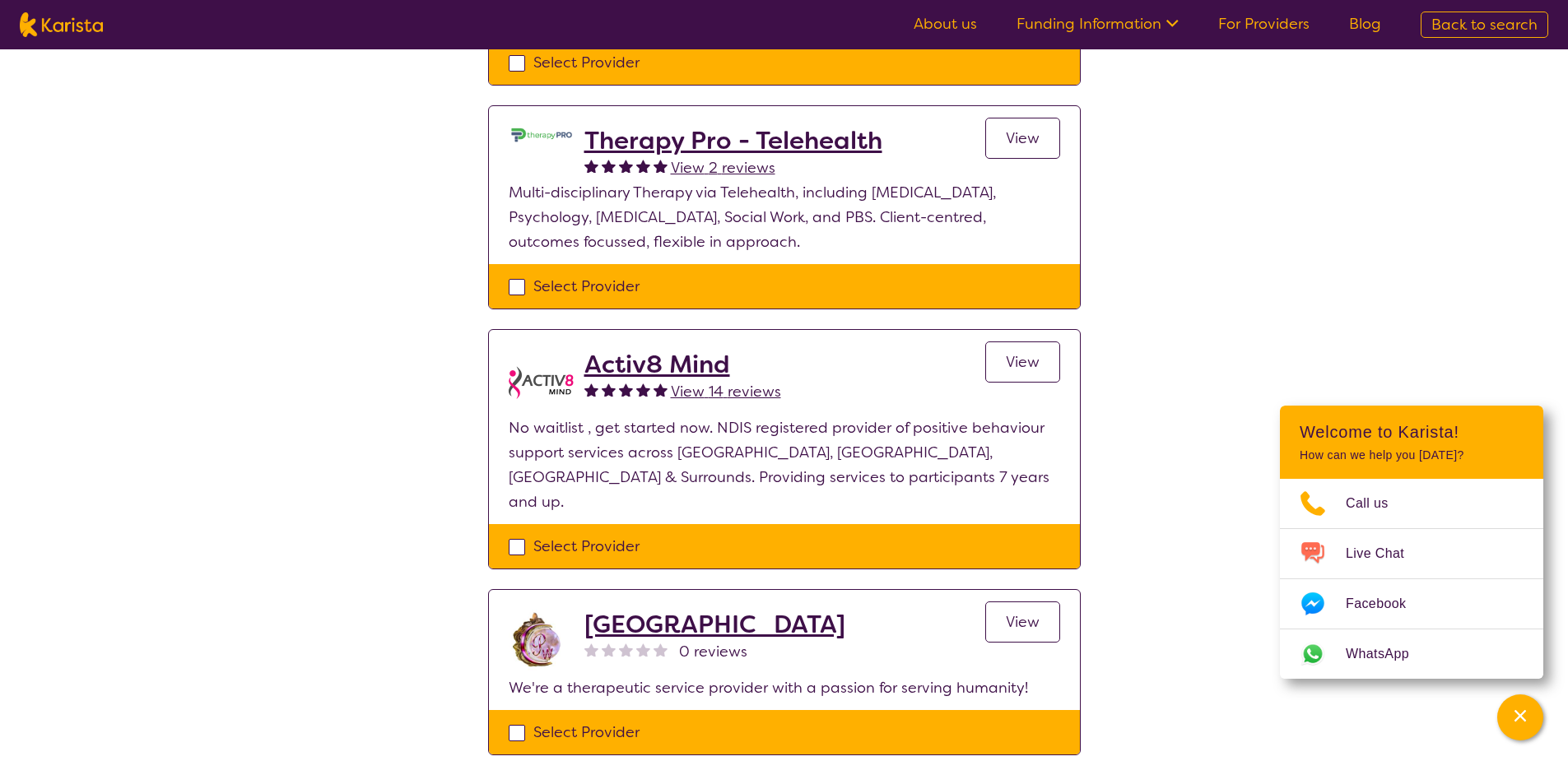
scroll to position [823, 0]
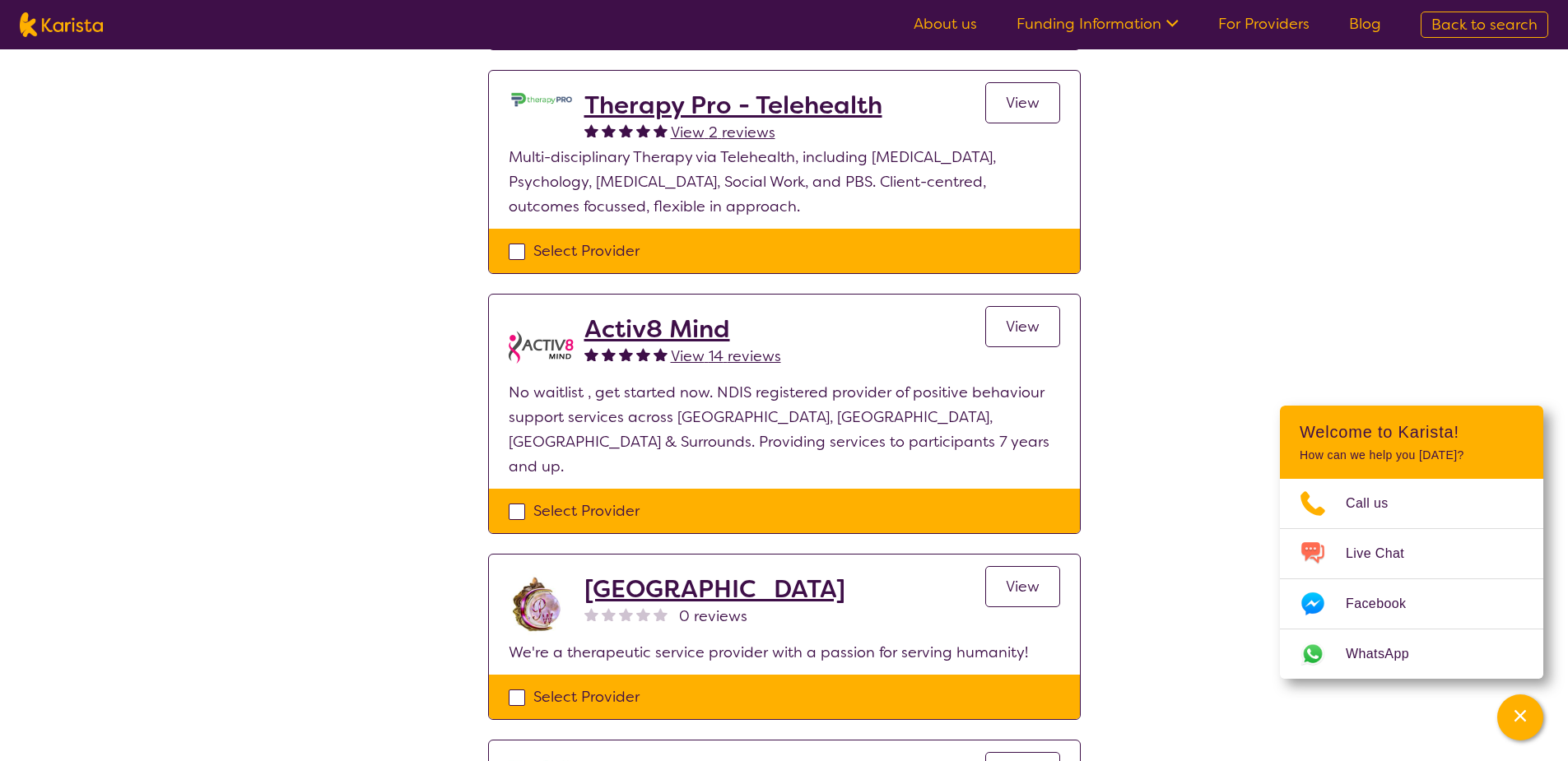
click at [665, 319] on h2 "Activ8 Mind" at bounding box center [682, 329] width 196 height 30
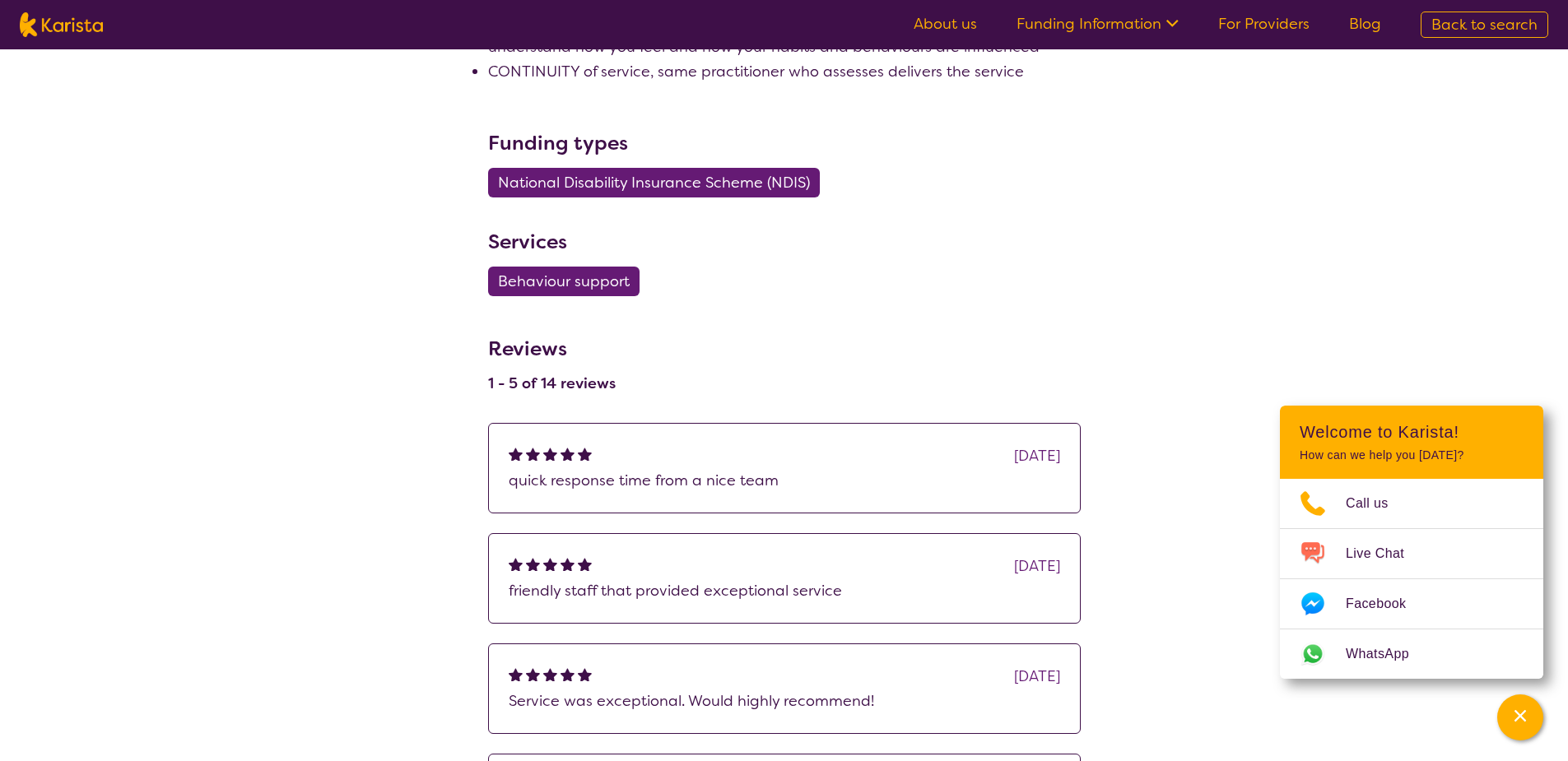
select select "by_score"
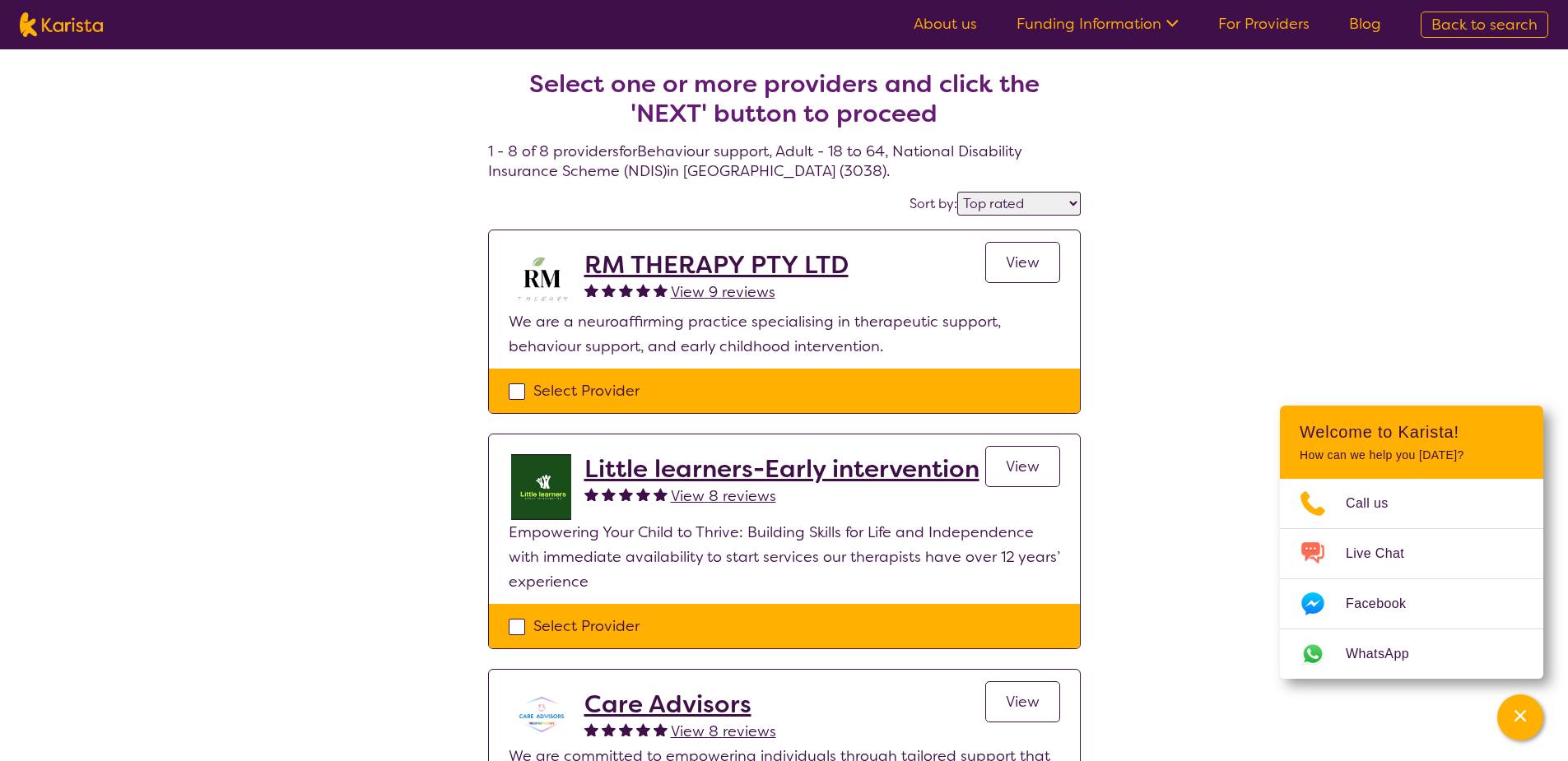
select select "[MEDICAL_DATA]"
select select "AD"
select select "NDIS"
select select "[MEDICAL_DATA]"
select select "AD"
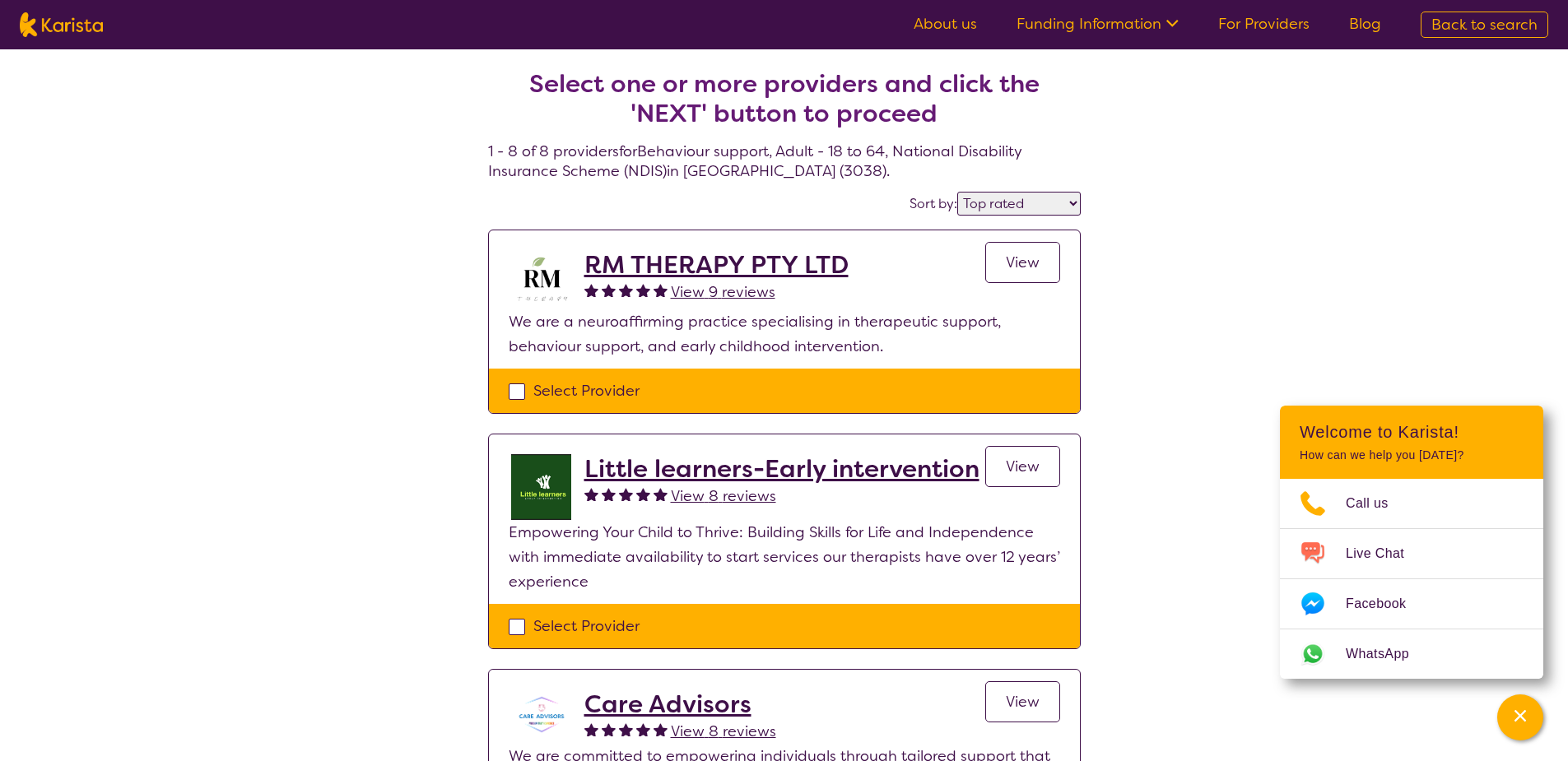
select select "NDIS"
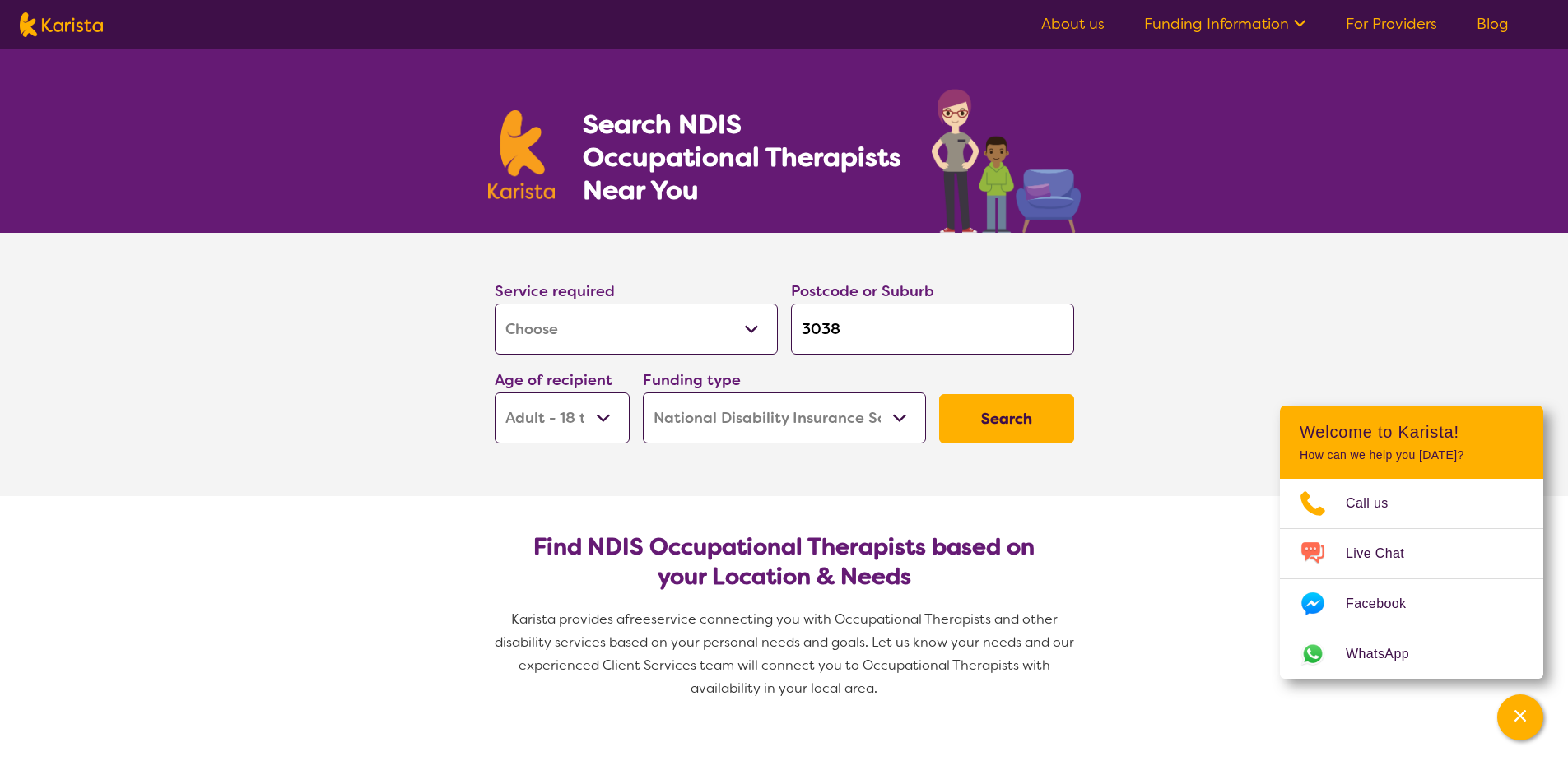
click at [575, 424] on select "Early Childhood - 0 to 9 Child - 10 to 11 Adolescent - 12 to 17 Adult - 18 to 6…" at bounding box center [562, 418] width 135 height 51
click at [495, 393] on select "Early Childhood - 0 to 9 Child - 10 to 11 Adolescent - 12 to 17 Adult - 18 to 6…" at bounding box center [562, 418] width 135 height 51
click at [991, 415] on button "Search" at bounding box center [1006, 419] width 135 height 50
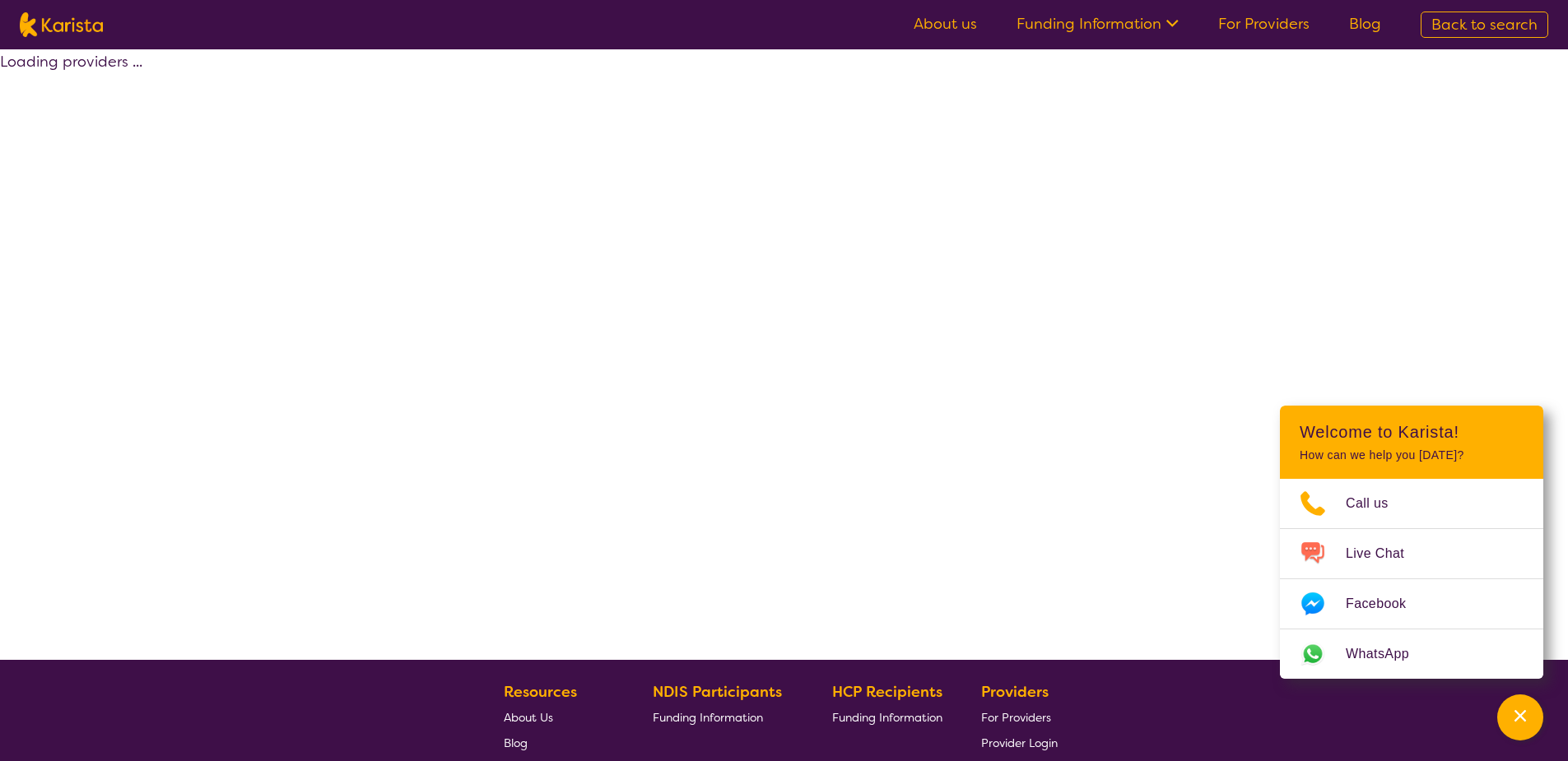
select select "by_score"
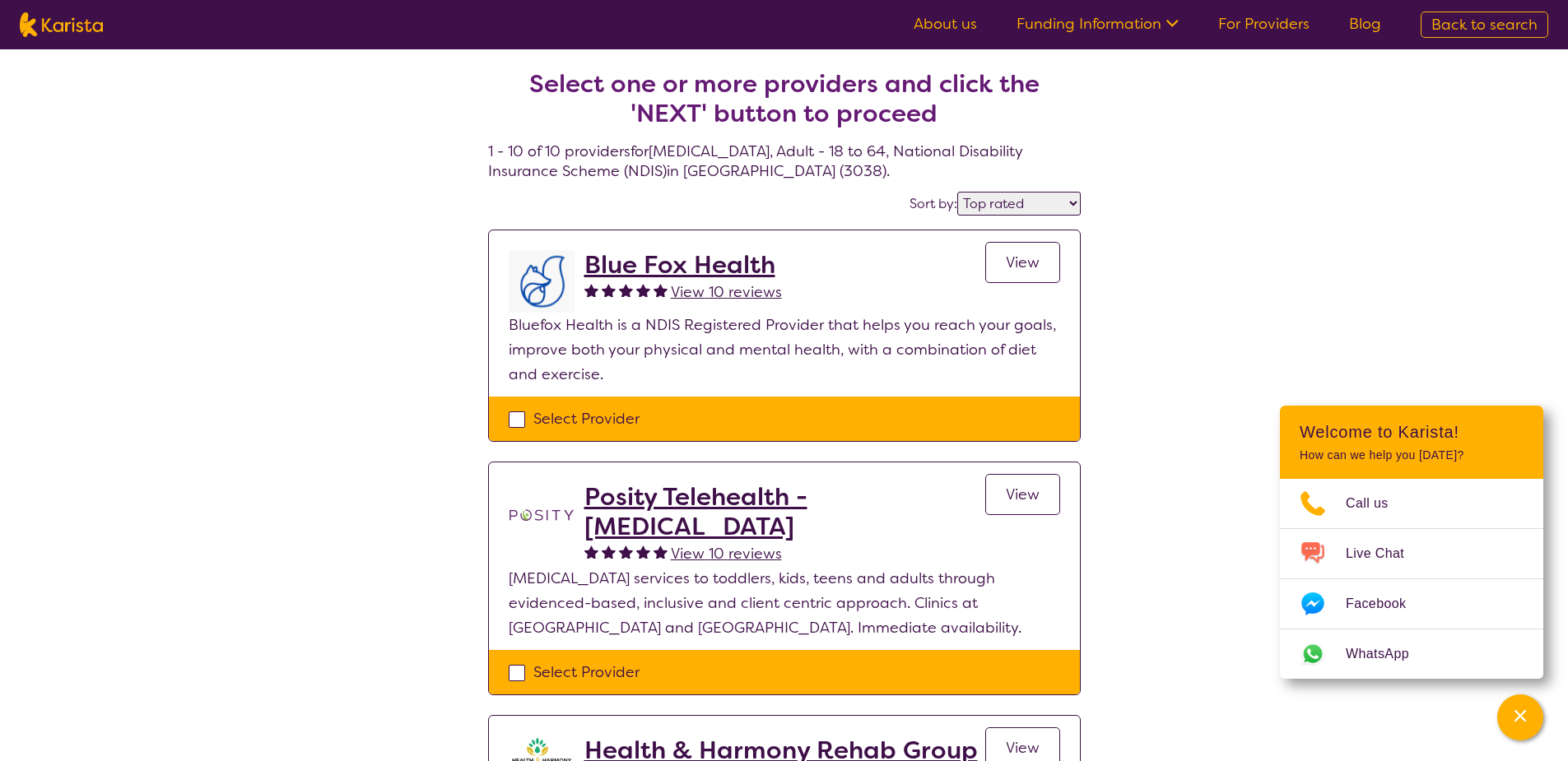
select select "[MEDICAL_DATA]"
select select "AD"
select select "NDIS"
select select "[MEDICAL_DATA]"
select select "AD"
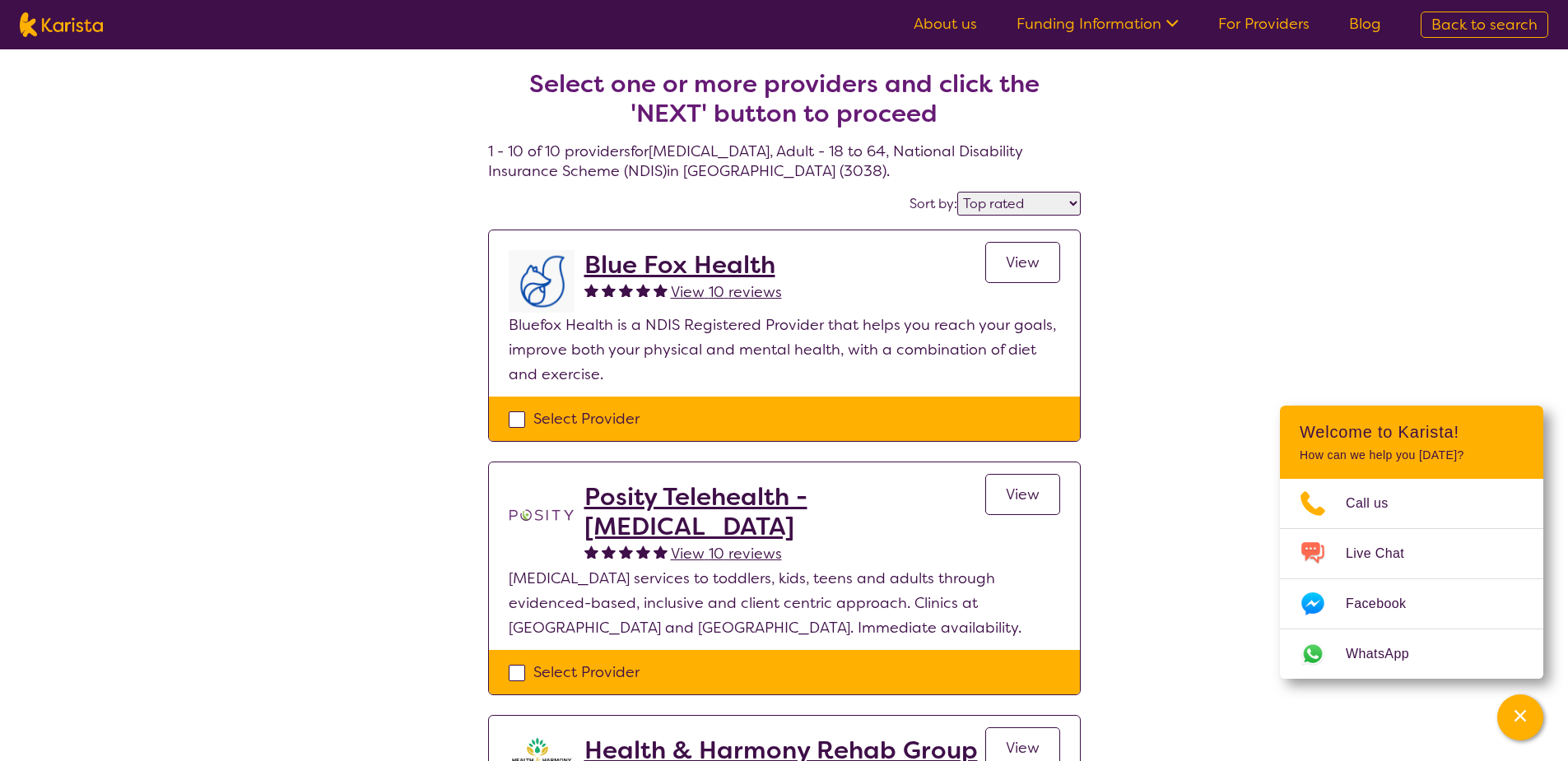
select select "NDIS"
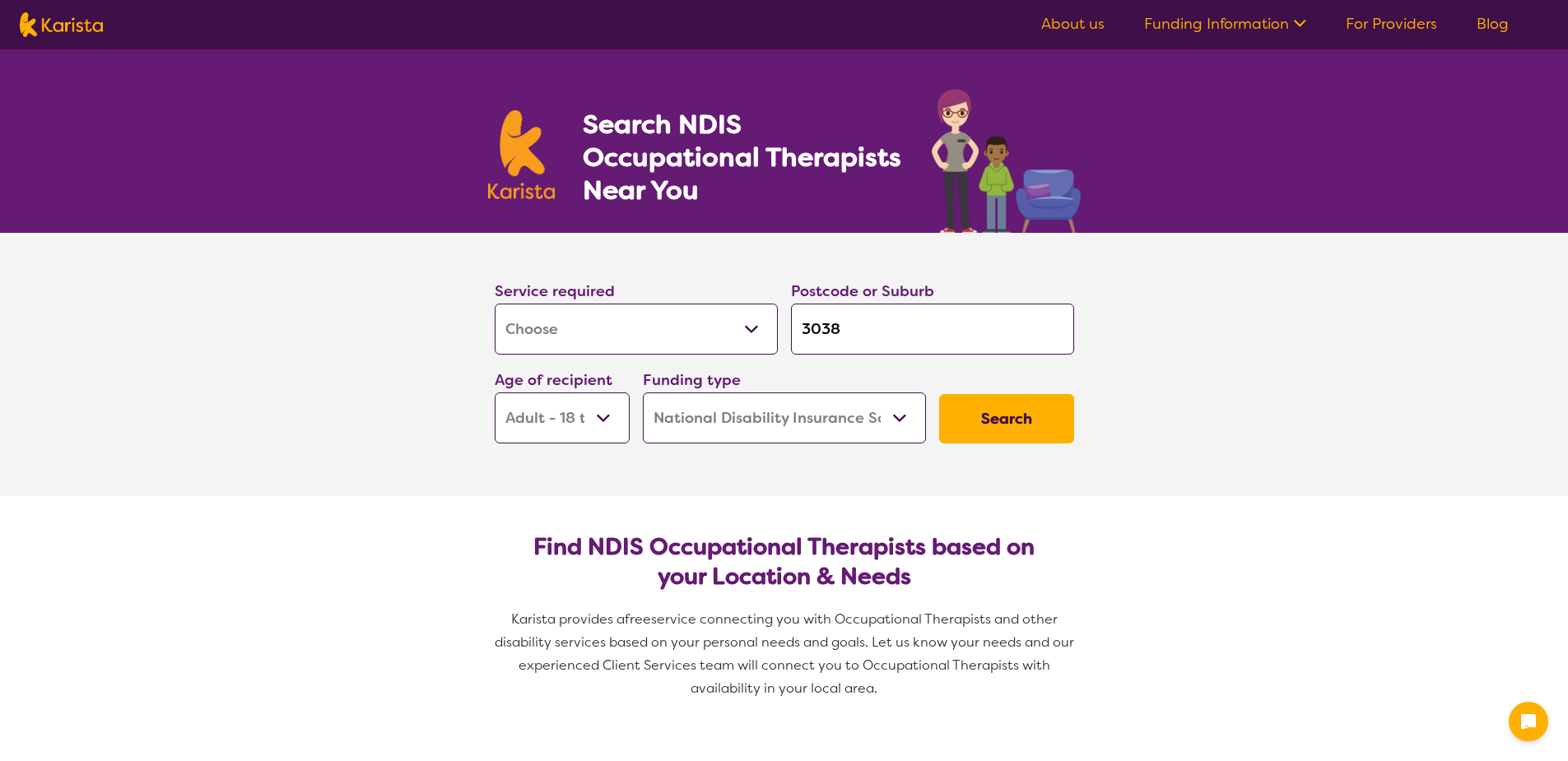
select select "[MEDICAL_DATA]"
select select "AD"
select select "NDIS"
select select "[MEDICAL_DATA]"
select select "AD"
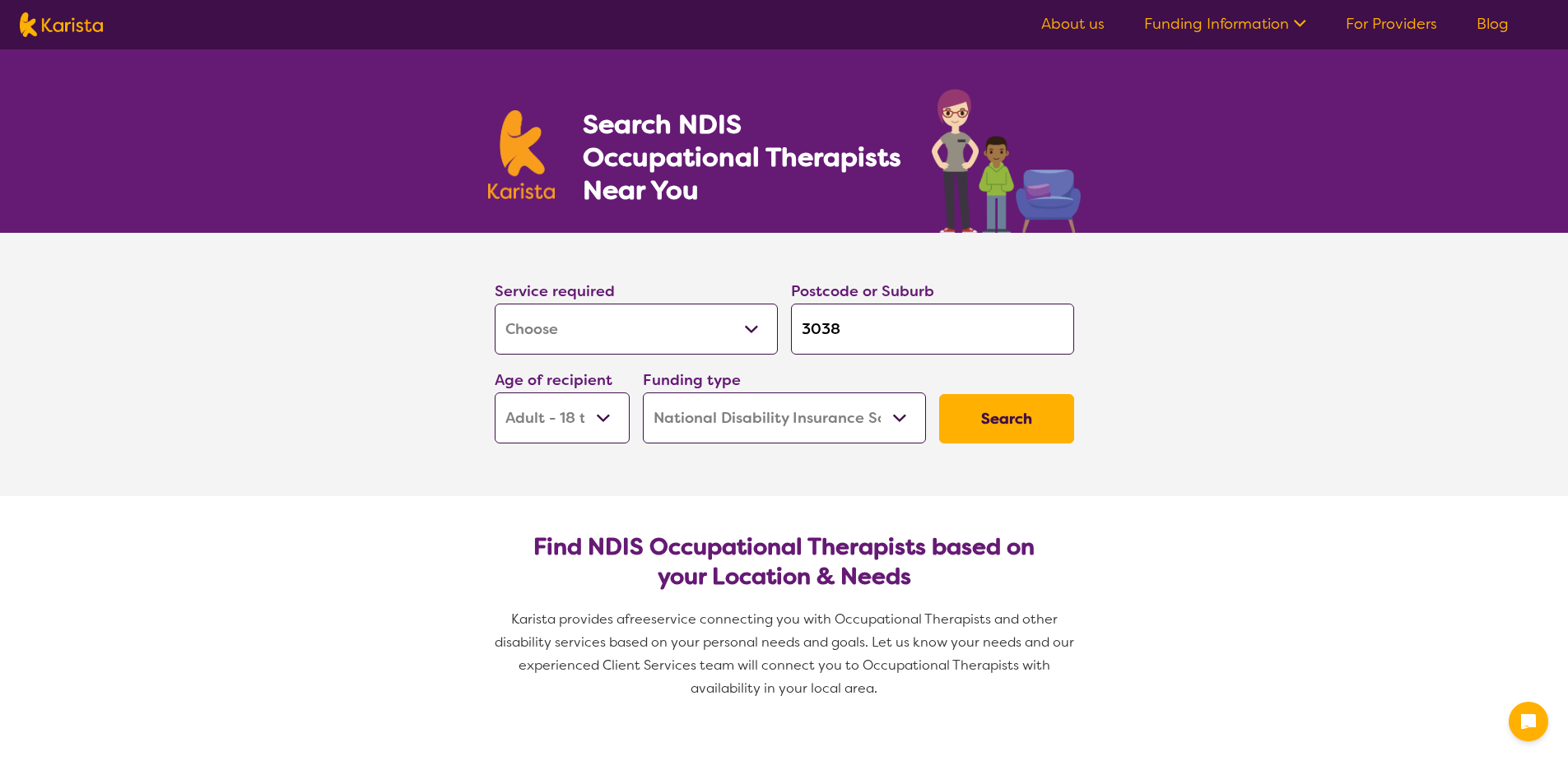
select select "NDIS"
click at [710, 318] on select "Allied Health Assistant Assessment ([MEDICAL_DATA] or [MEDICAL_DATA]) Behaviour…" at bounding box center [636, 329] width 283 height 51
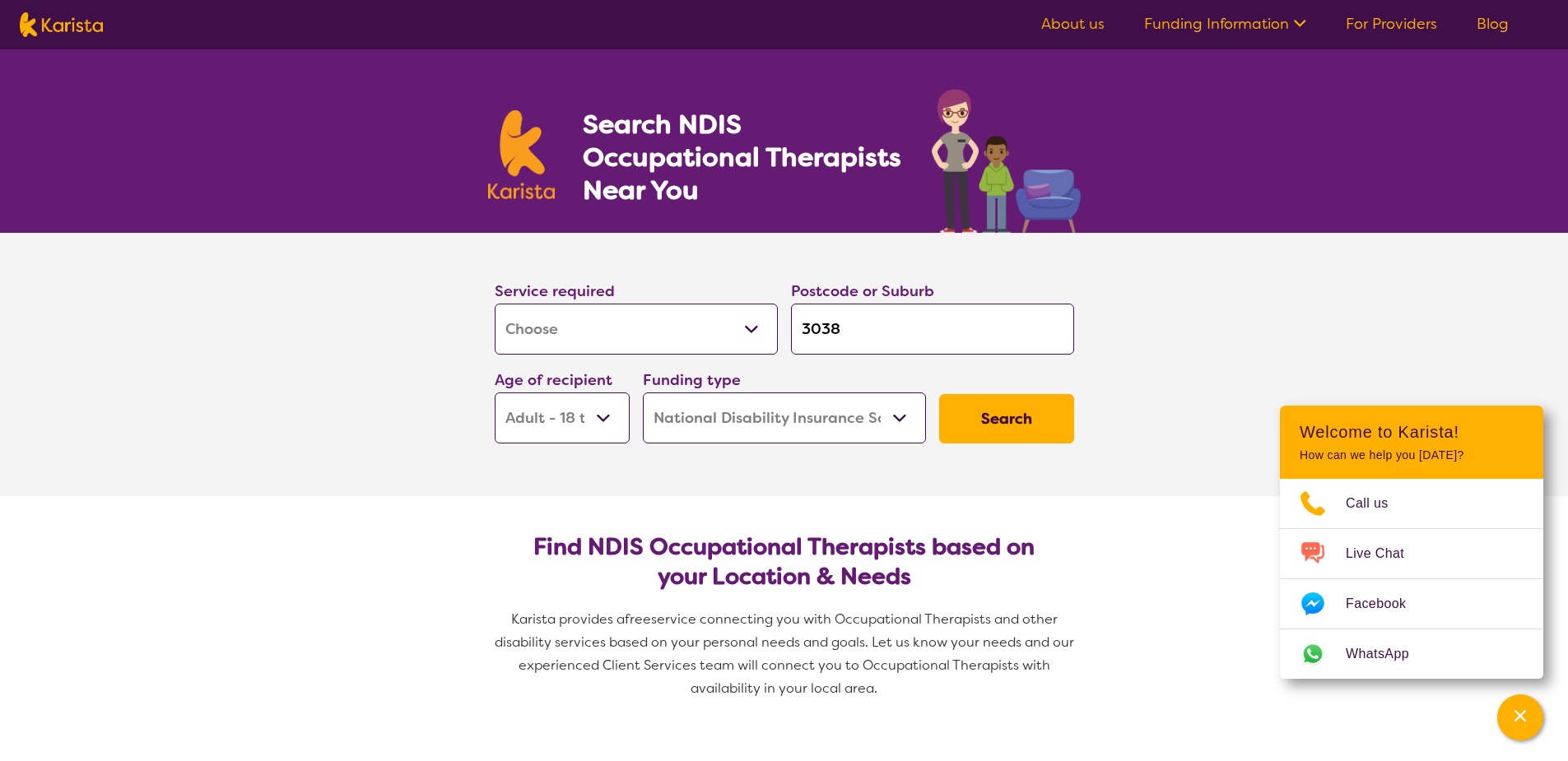
select select "Behaviour support"
click at [495, 304] on select "Allied Health Assistant Assessment ([MEDICAL_DATA] or [MEDICAL_DATA]) Behaviour…" at bounding box center [636, 329] width 283 height 51
select select "Behaviour support"
click at [991, 442] on button "Search" at bounding box center [1006, 419] width 135 height 50
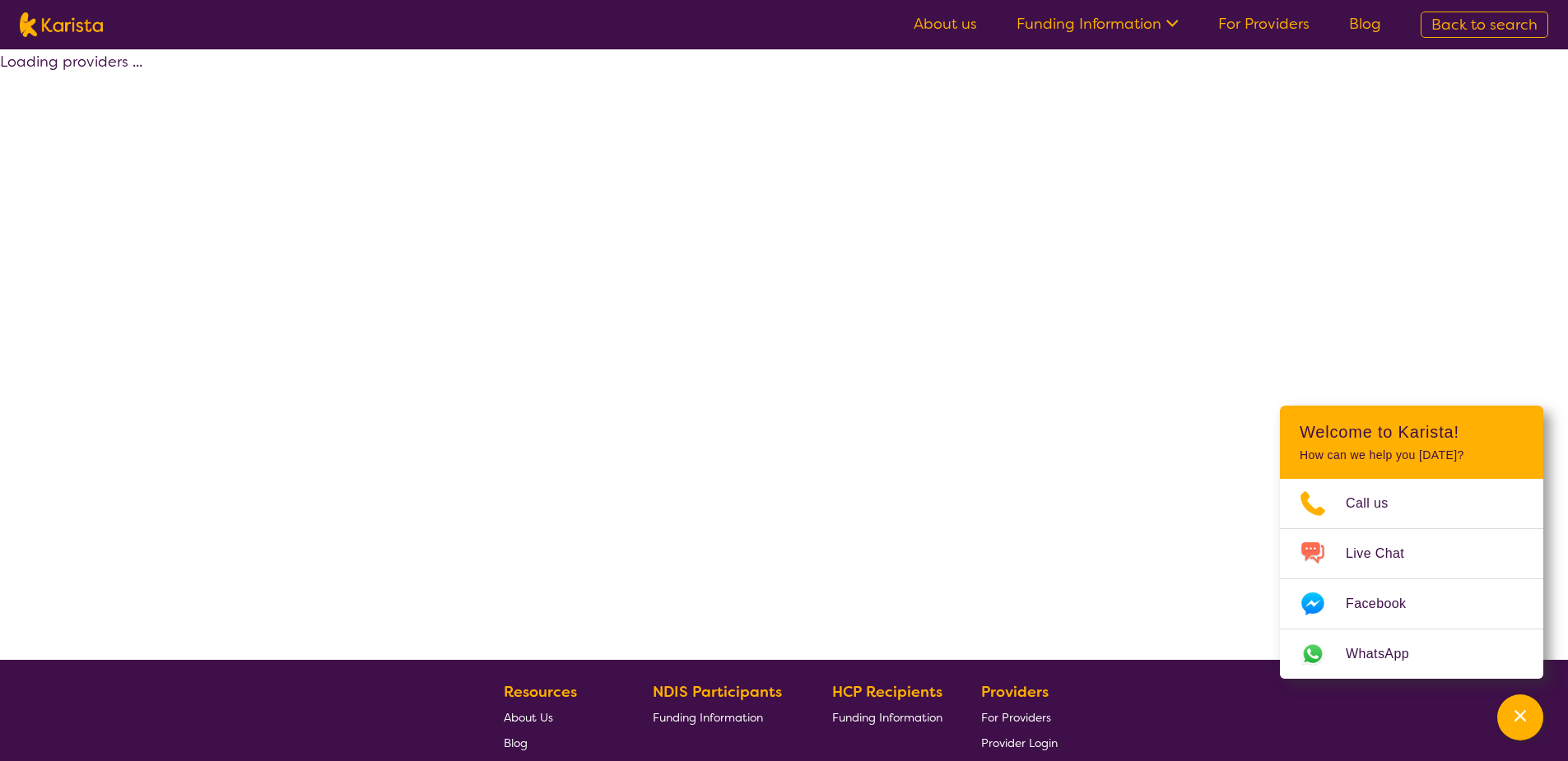
select select "by_score"
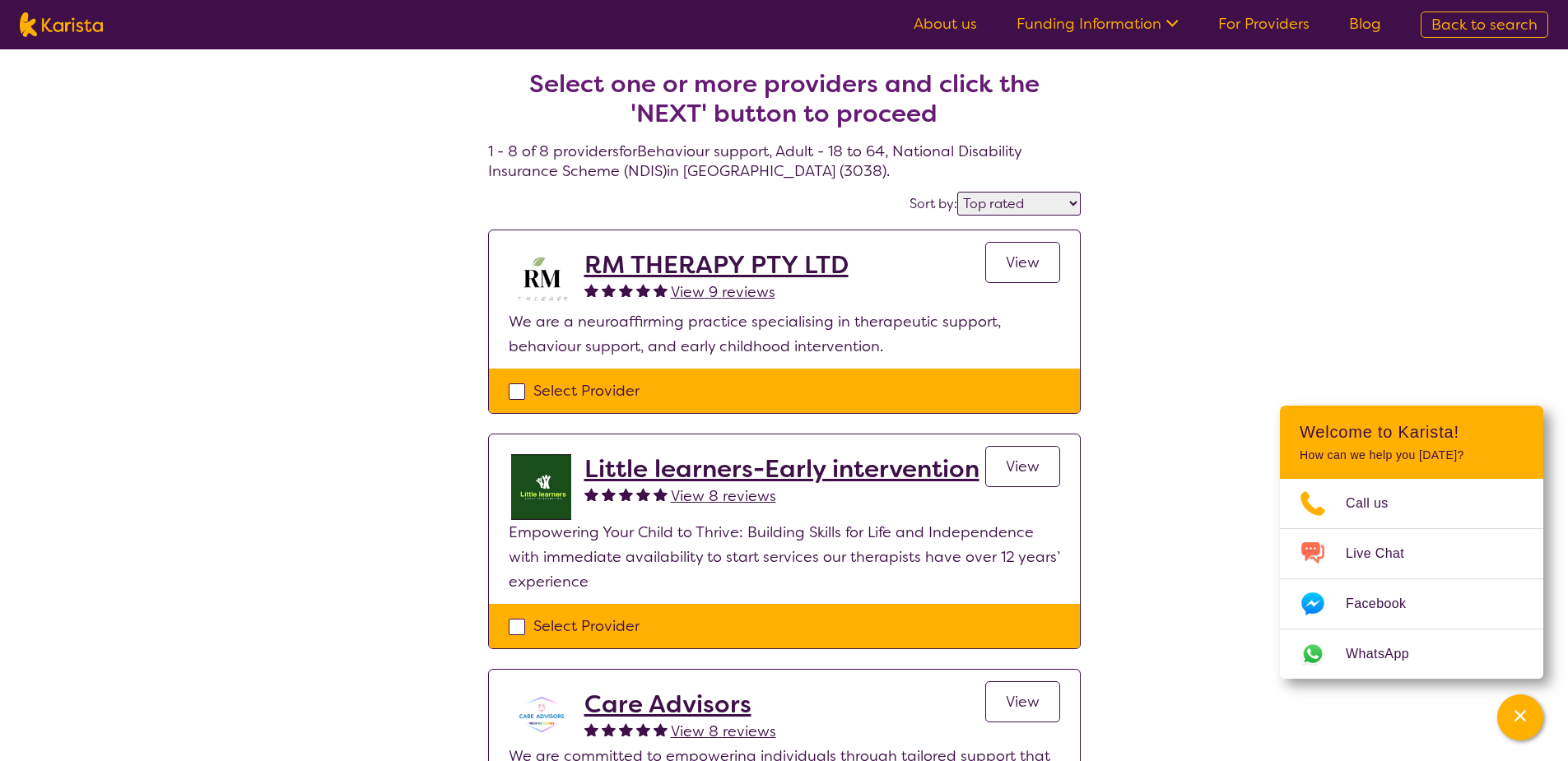
click at [811, 263] on h2 "RM THERAPY PTY LTD" at bounding box center [716, 265] width 264 height 30
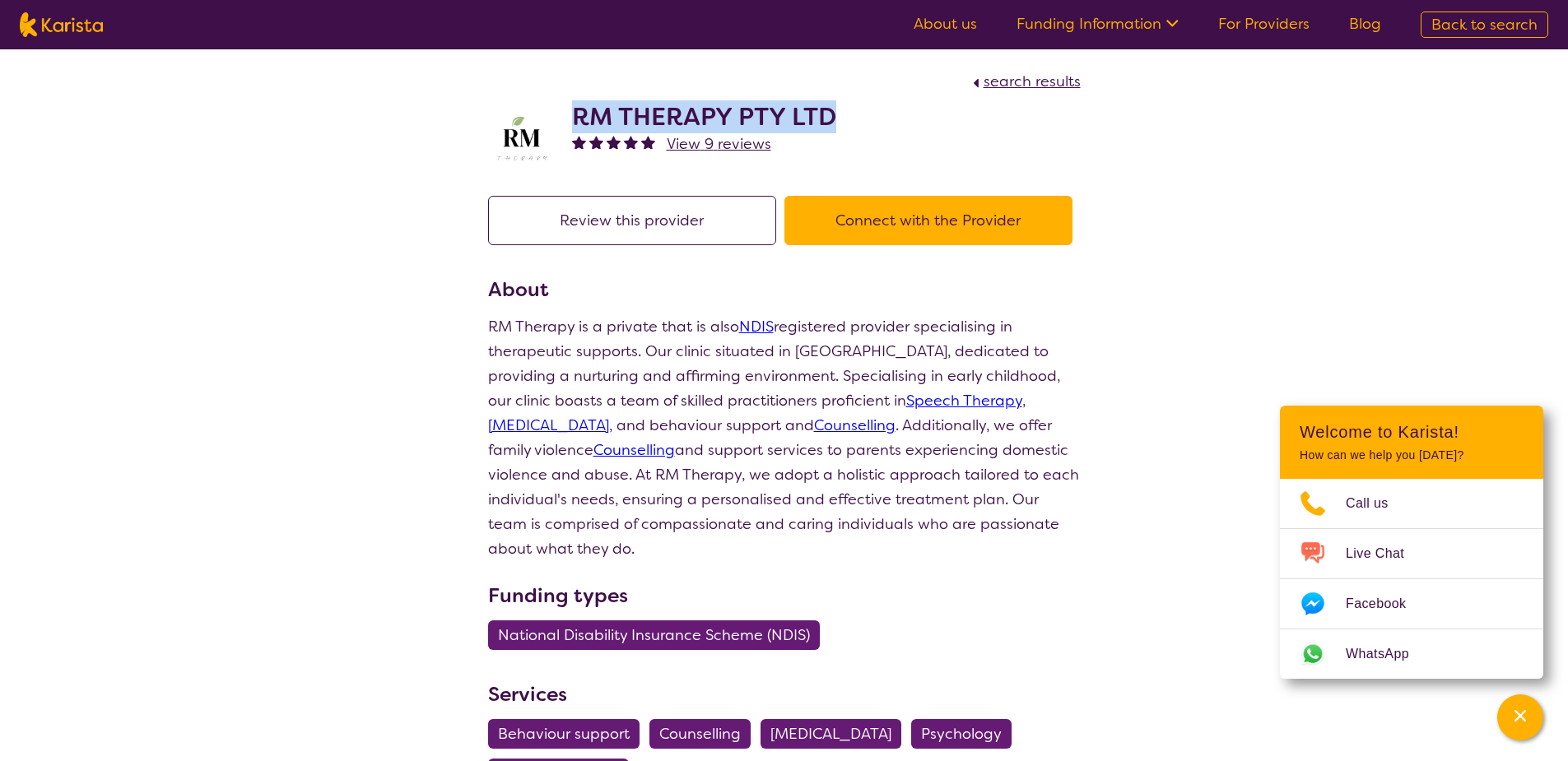
drag, startPoint x: 792, startPoint y: 118, endPoint x: 570, endPoint y: 126, distance: 222.1
click at [570, 126] on div "RM THERAPY PTY LTD View 9 reviews" at bounding box center [784, 135] width 592 height 82
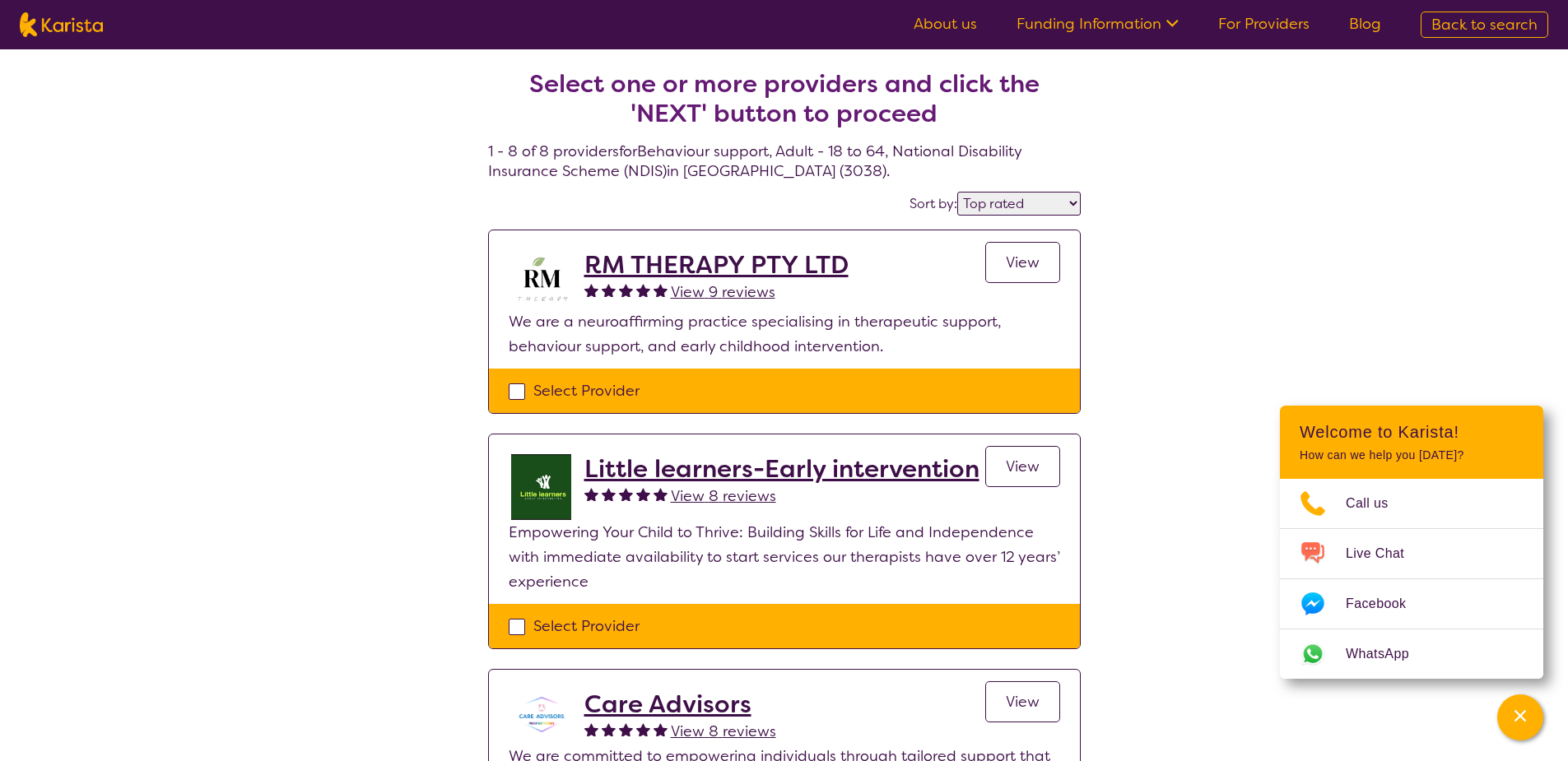
click at [1028, 193] on select "Highly reviewed Top rated" at bounding box center [1018, 203] width 123 height 24
select select "highly_reviewed"
click at [958, 192] on select "Highly reviewed Top rated" at bounding box center [1018, 203] width 123 height 24
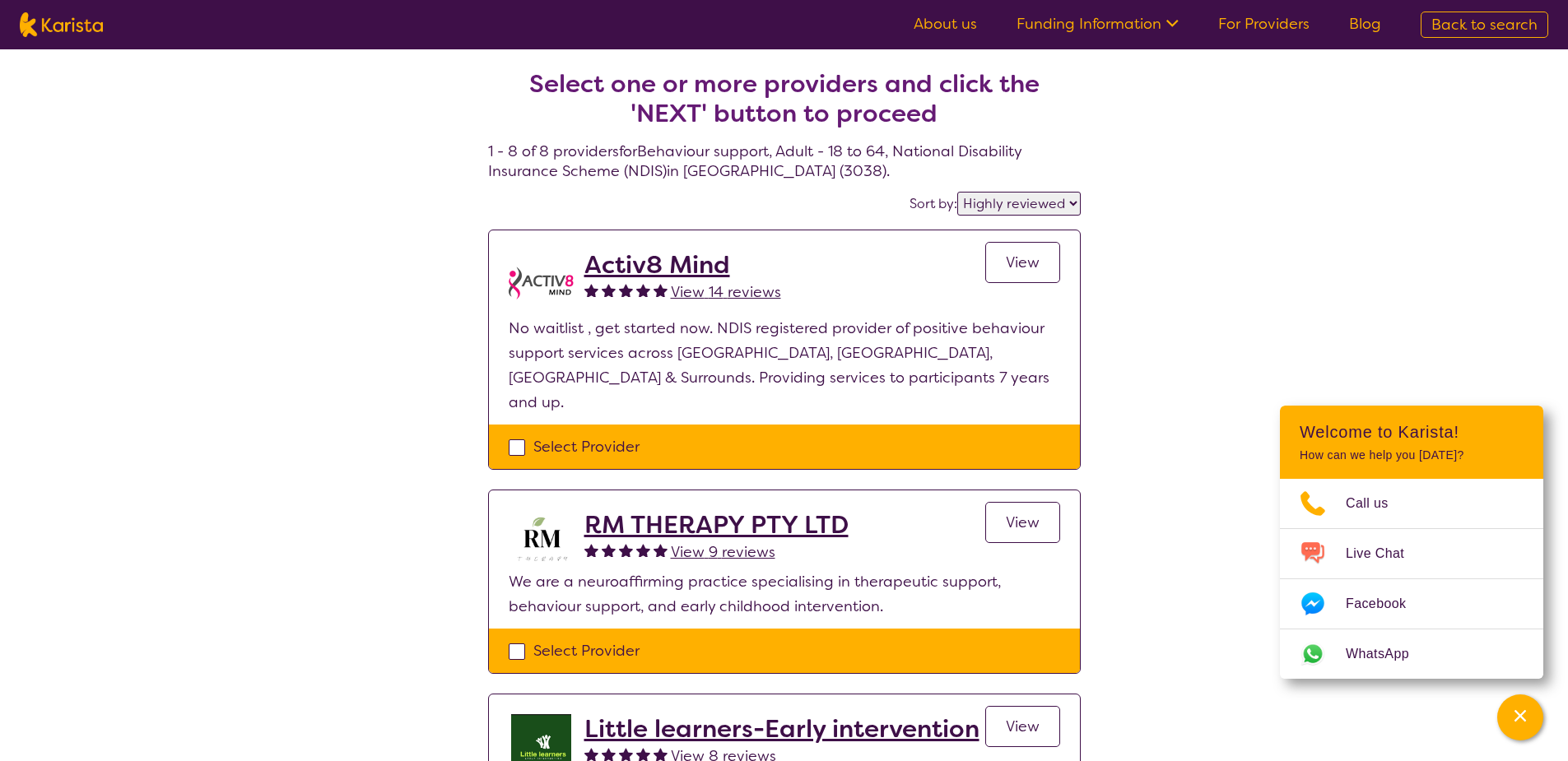
click at [700, 258] on h2 "Activ8 Mind" at bounding box center [682, 265] width 196 height 30
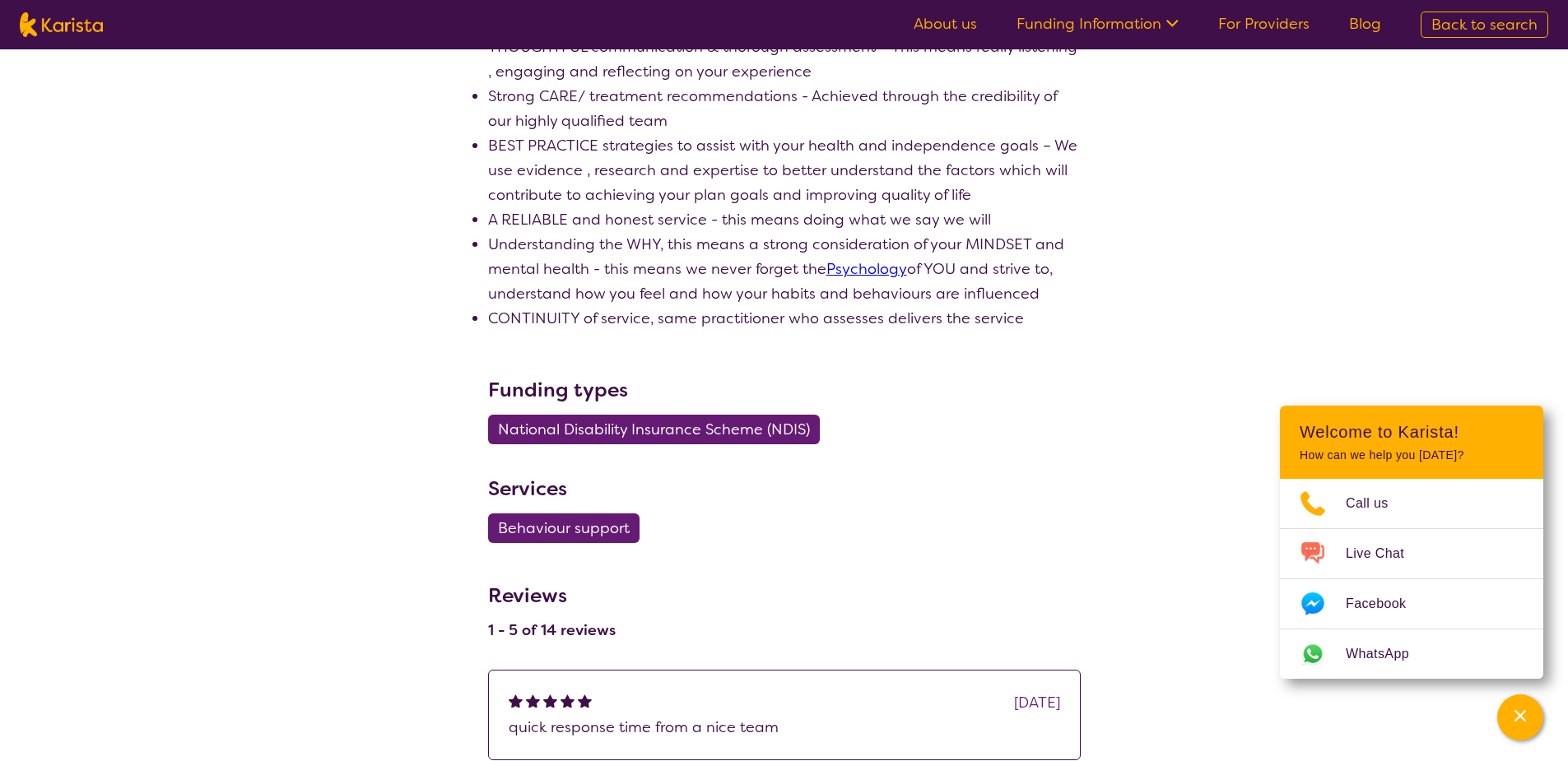
scroll to position [82, 0]
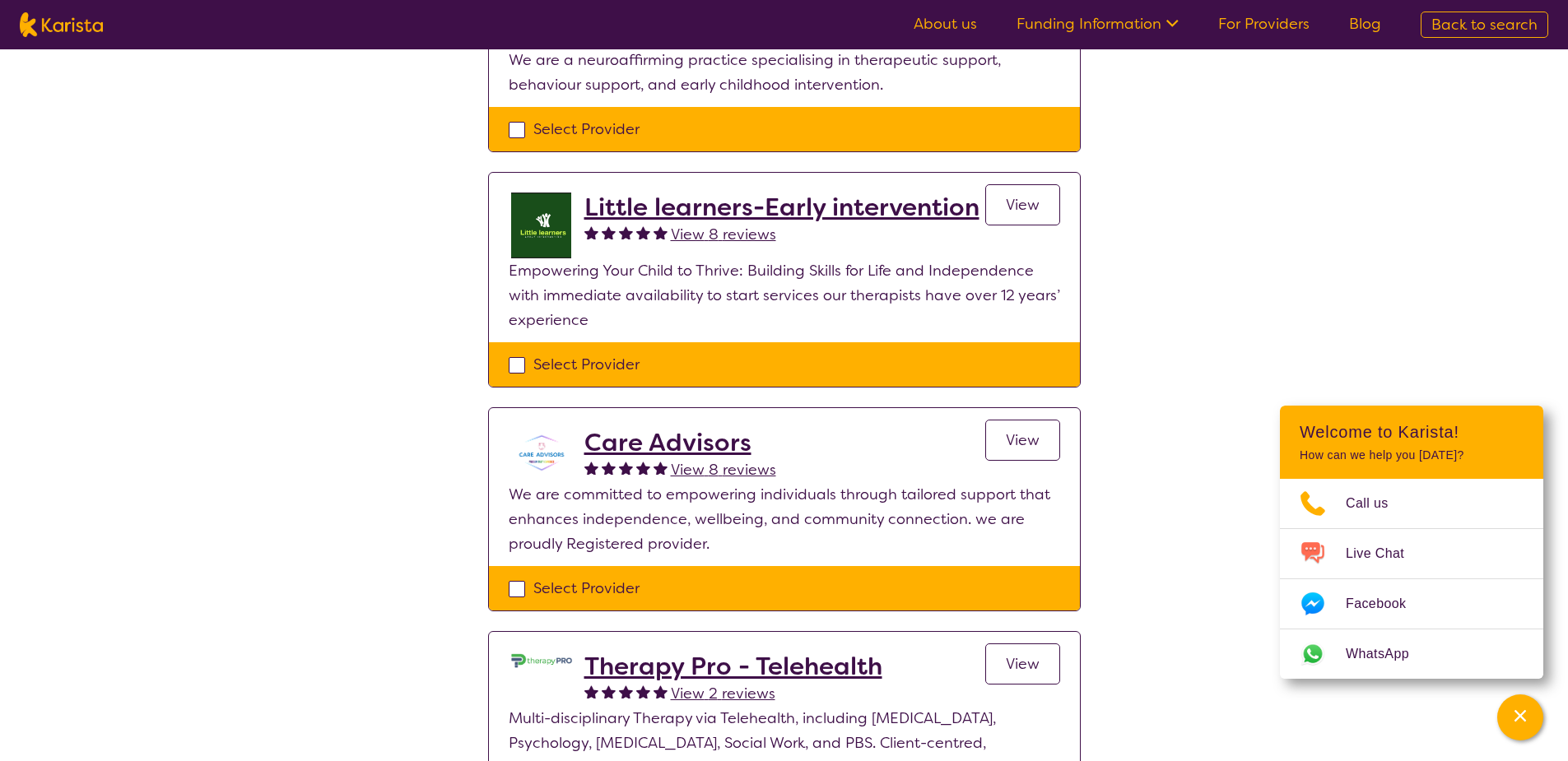
scroll to position [576, 0]
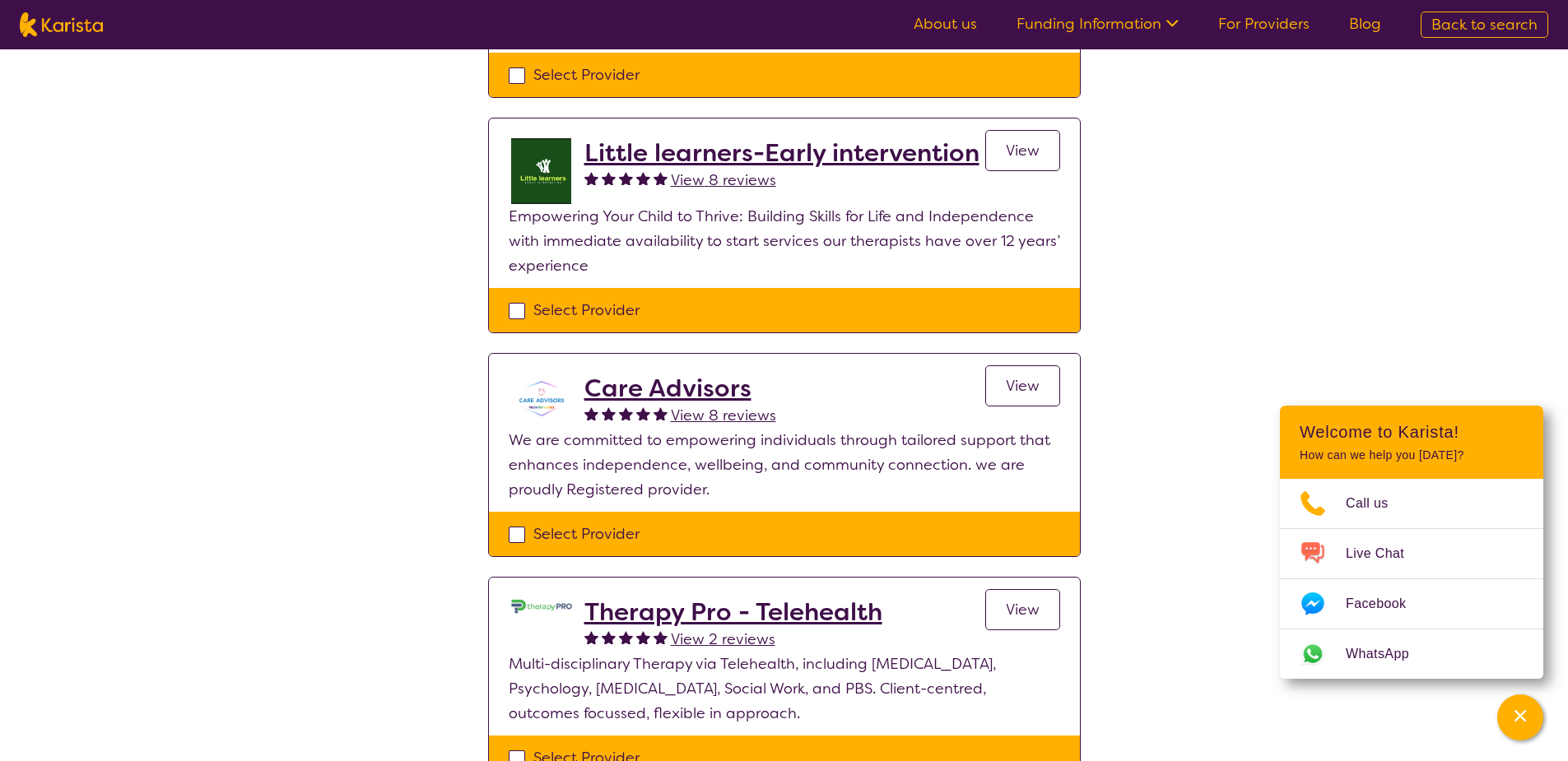
click at [668, 374] on h2 "Care Advisors" at bounding box center [681, 388] width 192 height 30
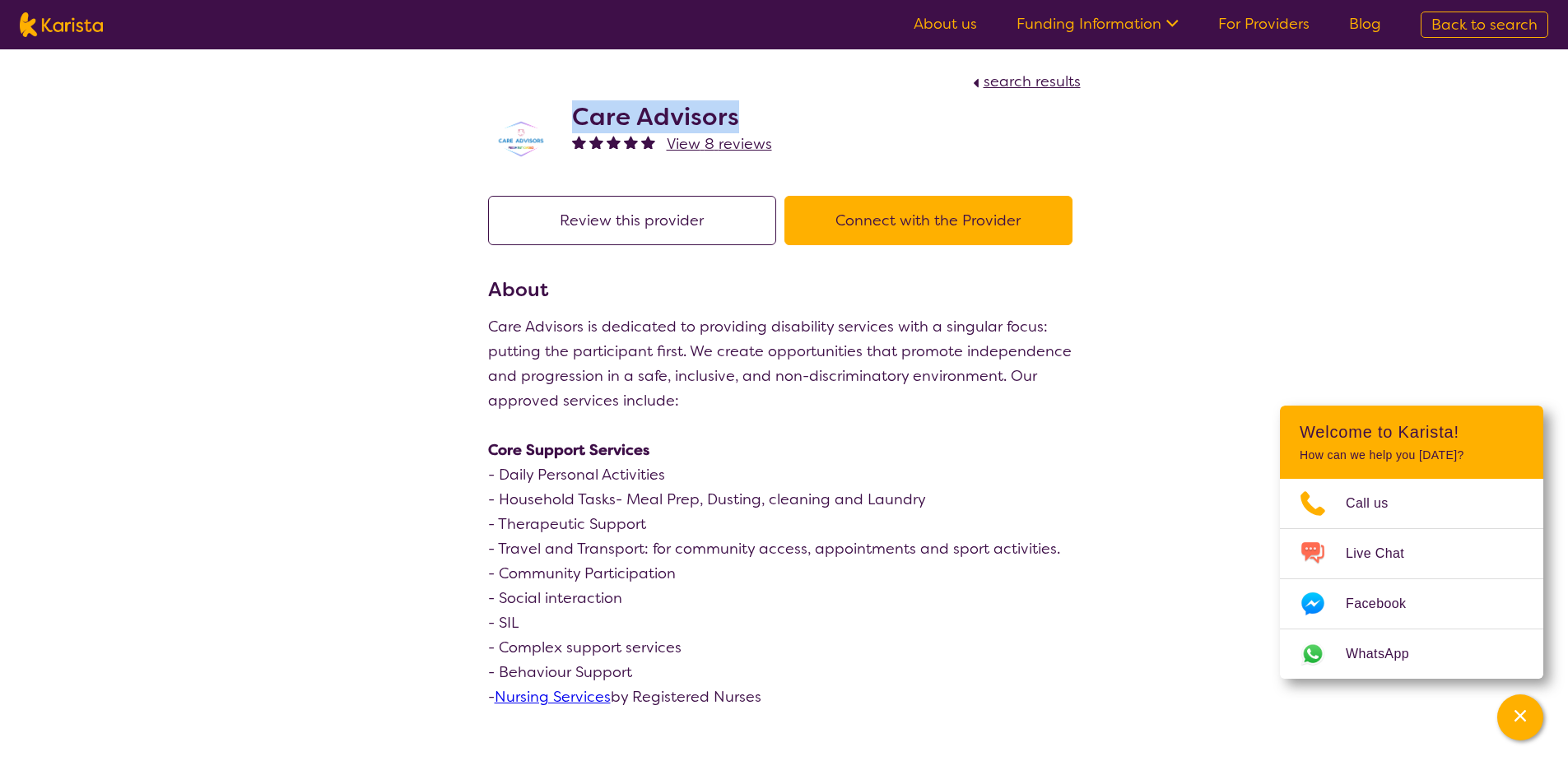
drag, startPoint x: 744, startPoint y: 114, endPoint x: 565, endPoint y: 113, distance: 179.0
click at [565, 113] on div "Care Advisors View 8 reviews" at bounding box center [784, 135] width 592 height 82
copy h2 "Care Advisors"
